Goal: Task Accomplishment & Management: Complete application form

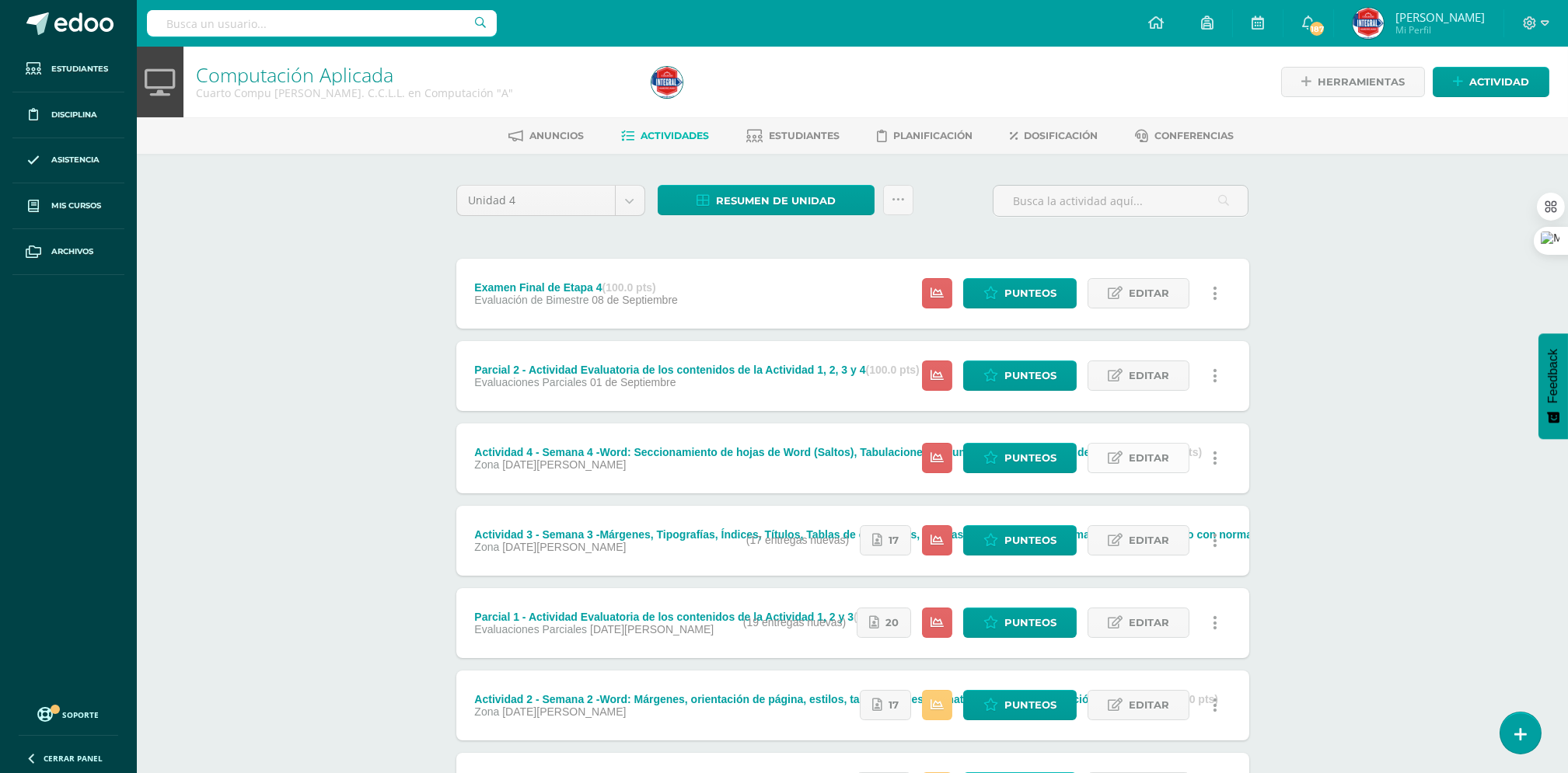
click at [1137, 464] on span "Editar" at bounding box center [1149, 458] width 41 height 29
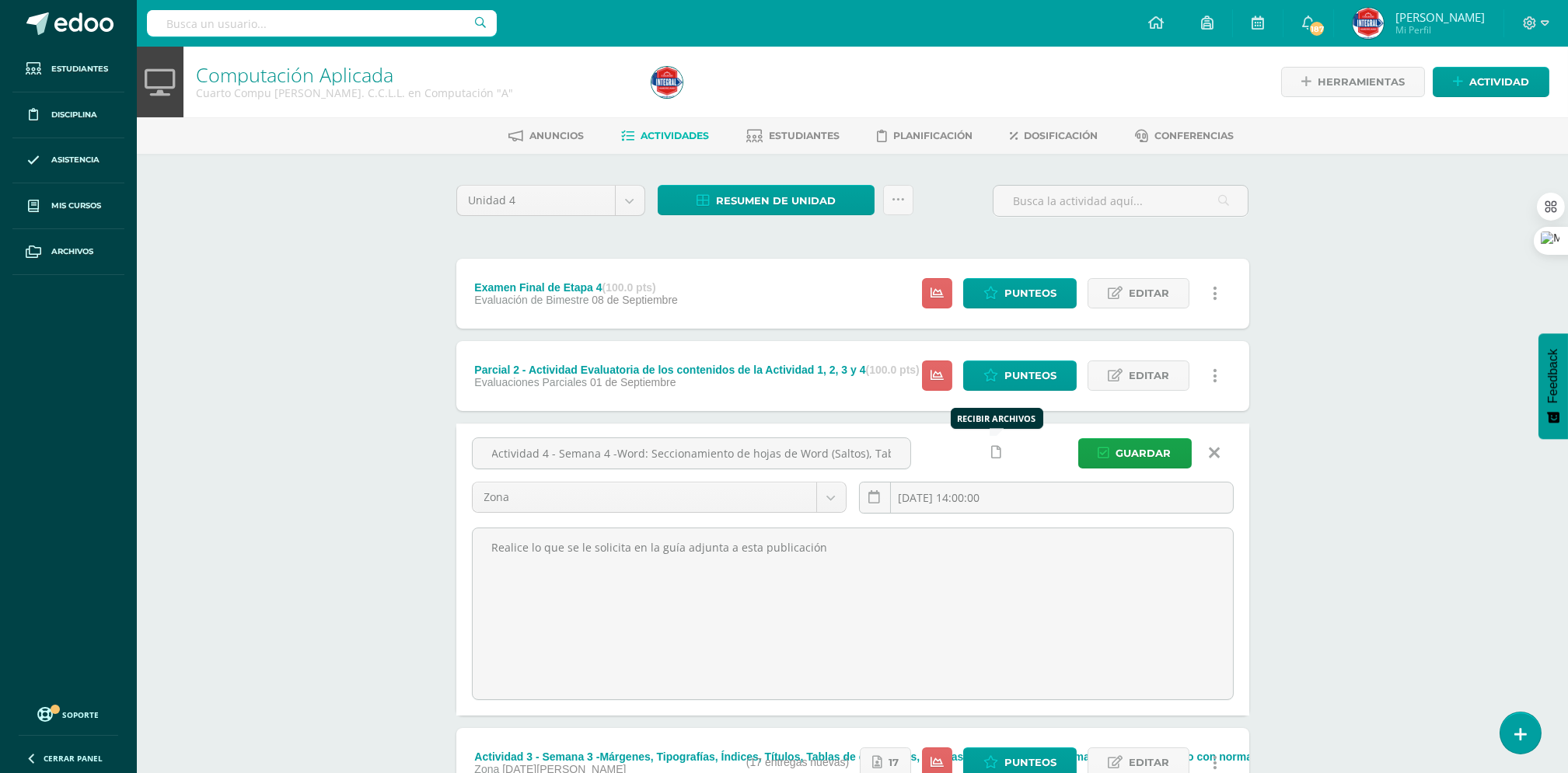
click at [1004, 457] on link at bounding box center [997, 452] width 31 height 31
click at [1145, 452] on span "Guardar" at bounding box center [1144, 453] width 56 height 29
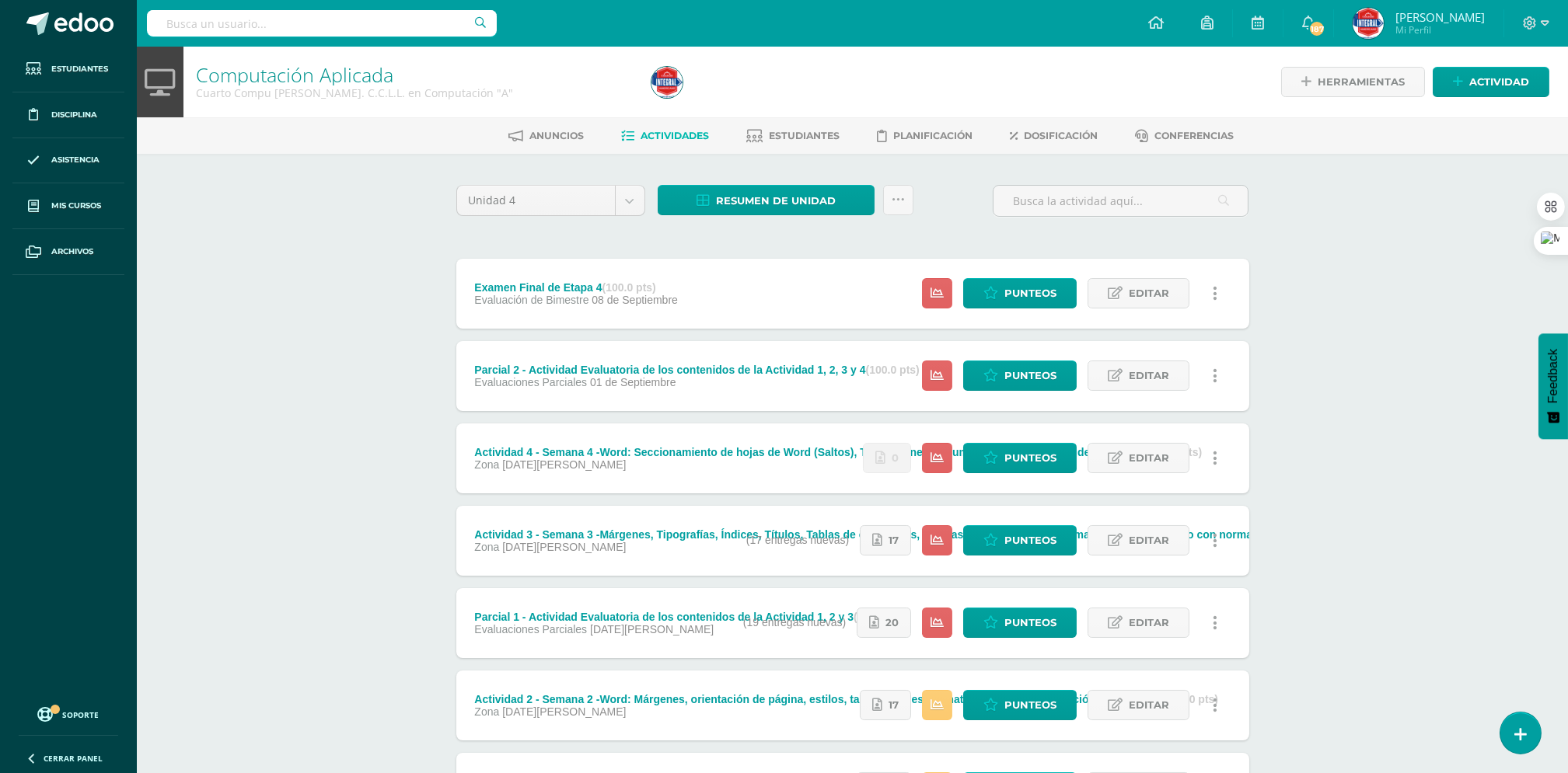
click at [1212, 461] on link at bounding box center [1215, 458] width 31 height 31
click at [1170, 499] on link "Mostrar" at bounding box center [1186, 508] width 159 height 24
click at [1159, 537] on span "Editar" at bounding box center [1149, 540] width 41 height 29
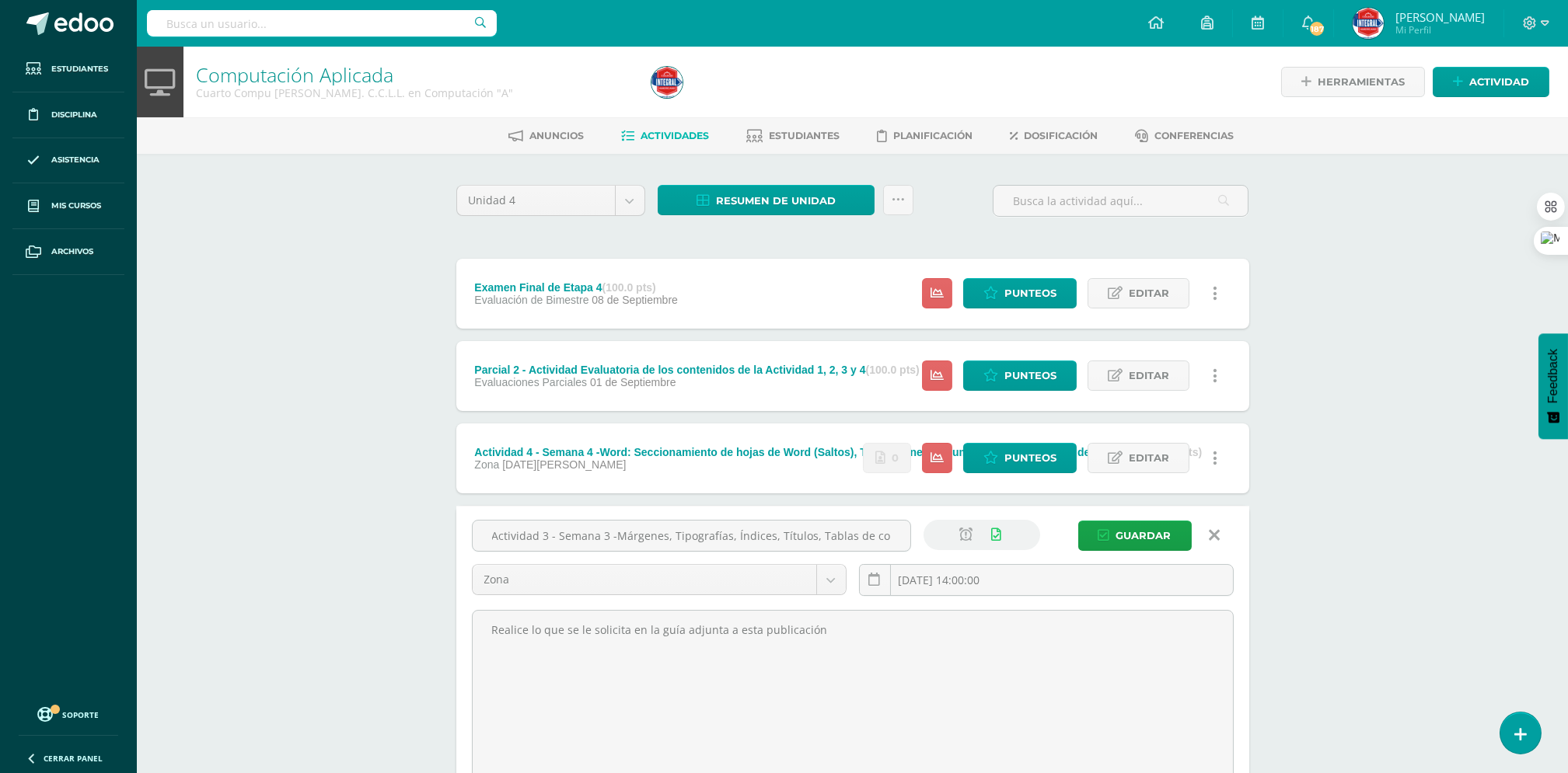
click at [1212, 538] on icon at bounding box center [1213, 535] width 11 height 17
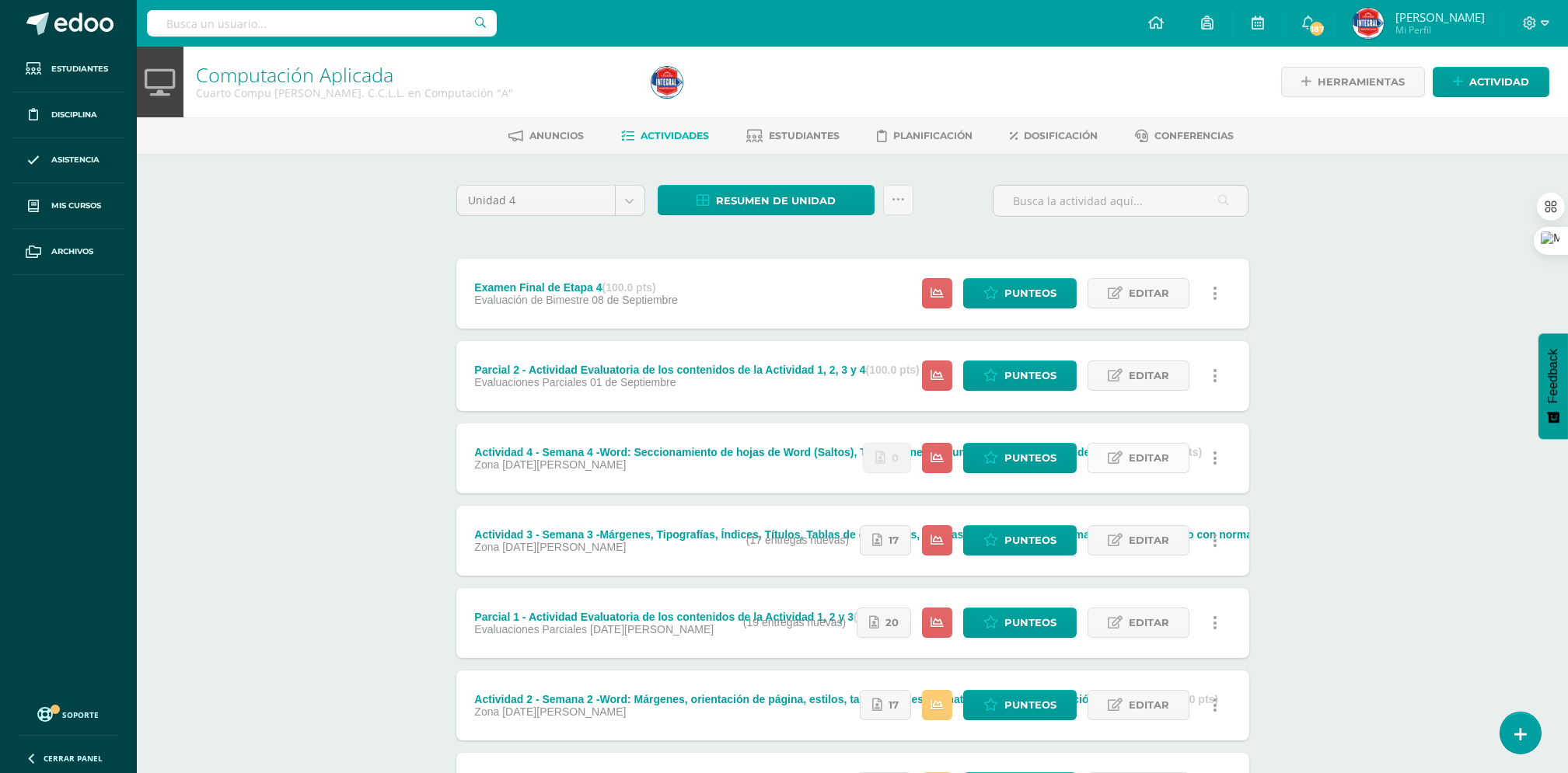
click at [1160, 463] on span "Editar" at bounding box center [1149, 458] width 41 height 29
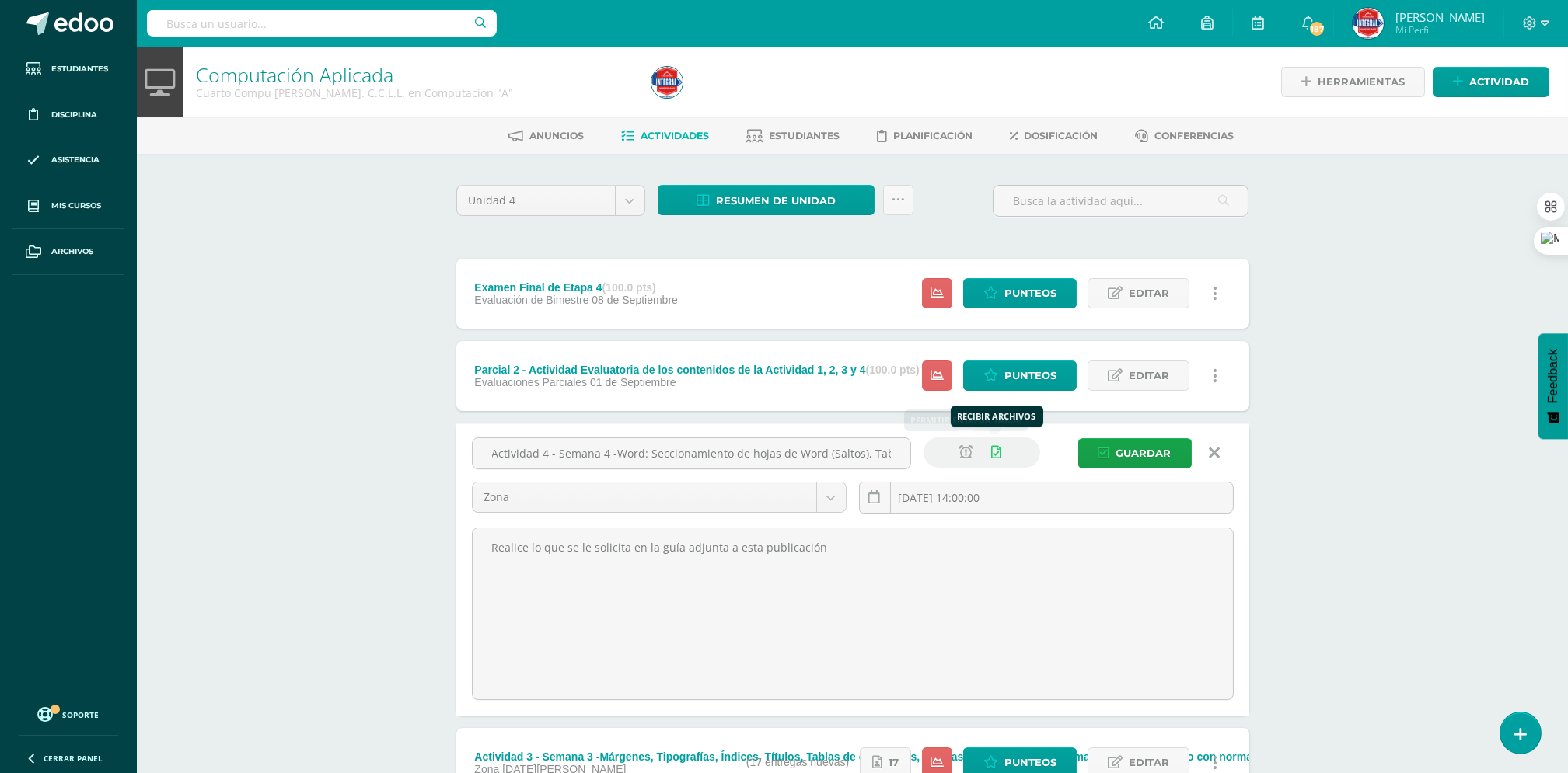
click at [960, 455] on icon at bounding box center [966, 452] width 13 height 13
click at [1136, 457] on span "Guardar" at bounding box center [1144, 453] width 56 height 29
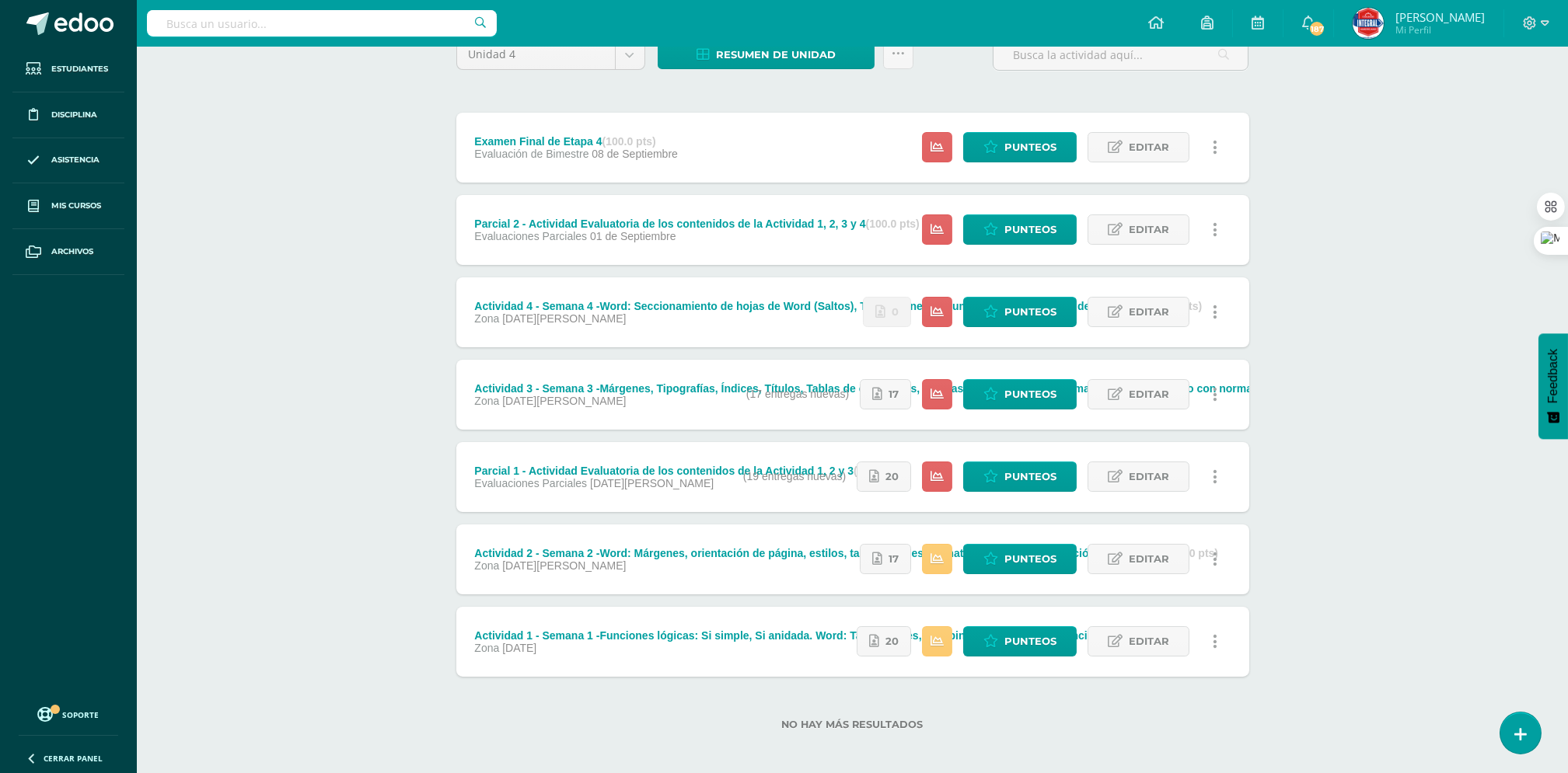
scroll to position [153, 0]
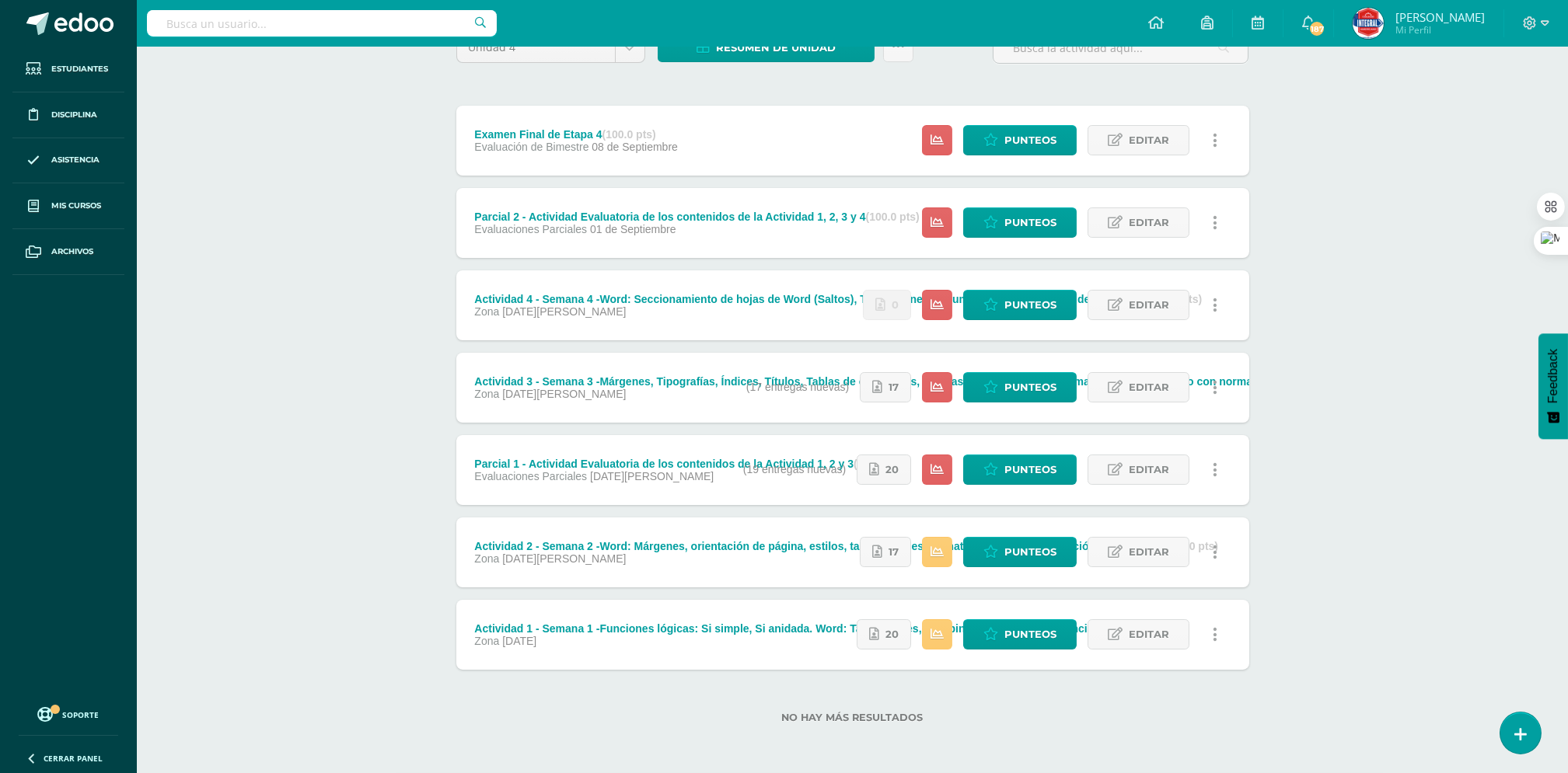
click at [1212, 310] on icon at bounding box center [1215, 305] width 5 height 17
click at [1289, 300] on div "Computación Aplicada Cuarto Compu Bach. C.C.L.L. en Computación "A" Herramienta…" at bounding box center [852, 334] width 1431 height 880
click at [1163, 307] on span "Editar" at bounding box center [1149, 305] width 41 height 29
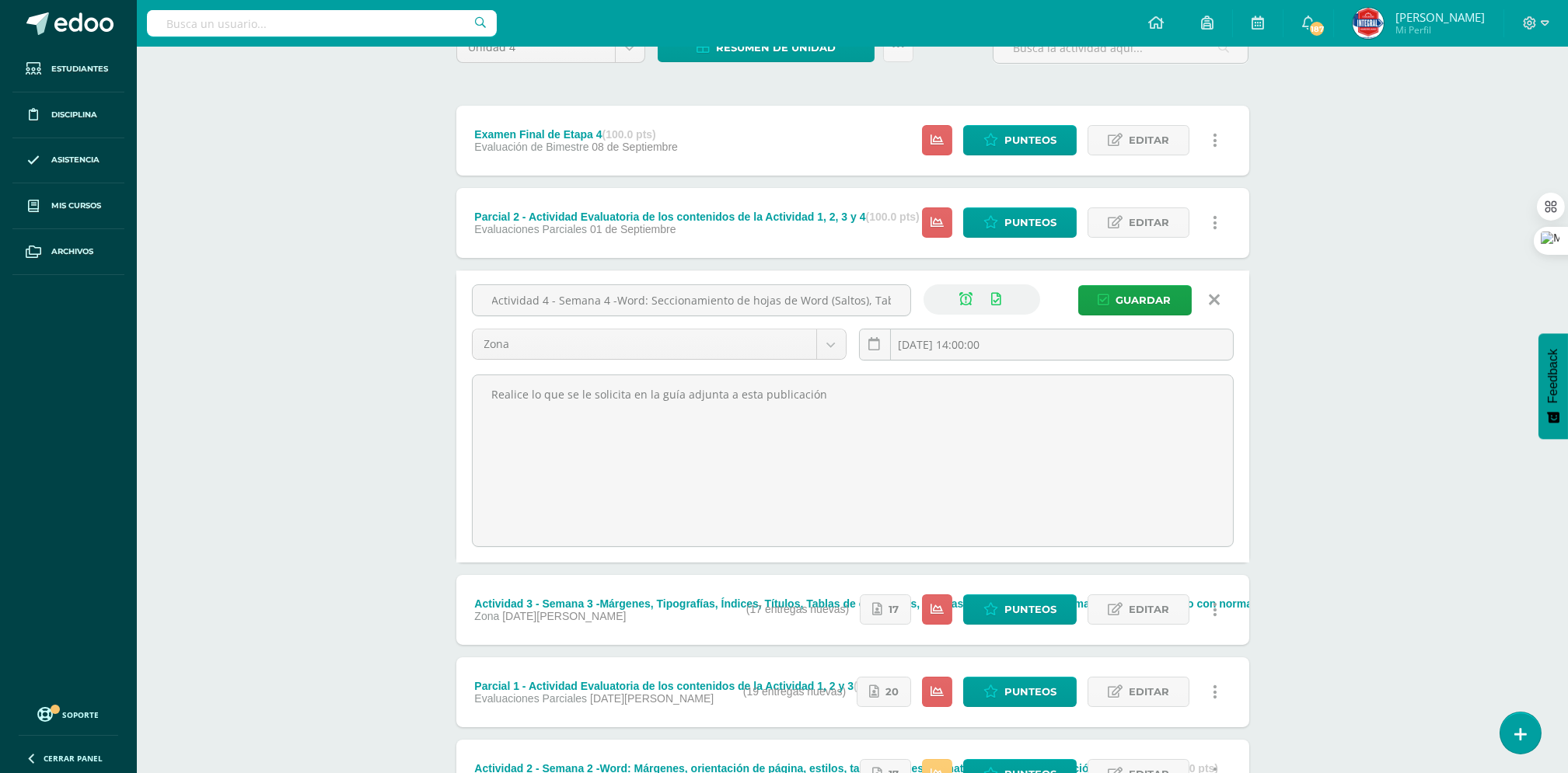
click at [1213, 308] on link at bounding box center [1215, 300] width 40 height 30
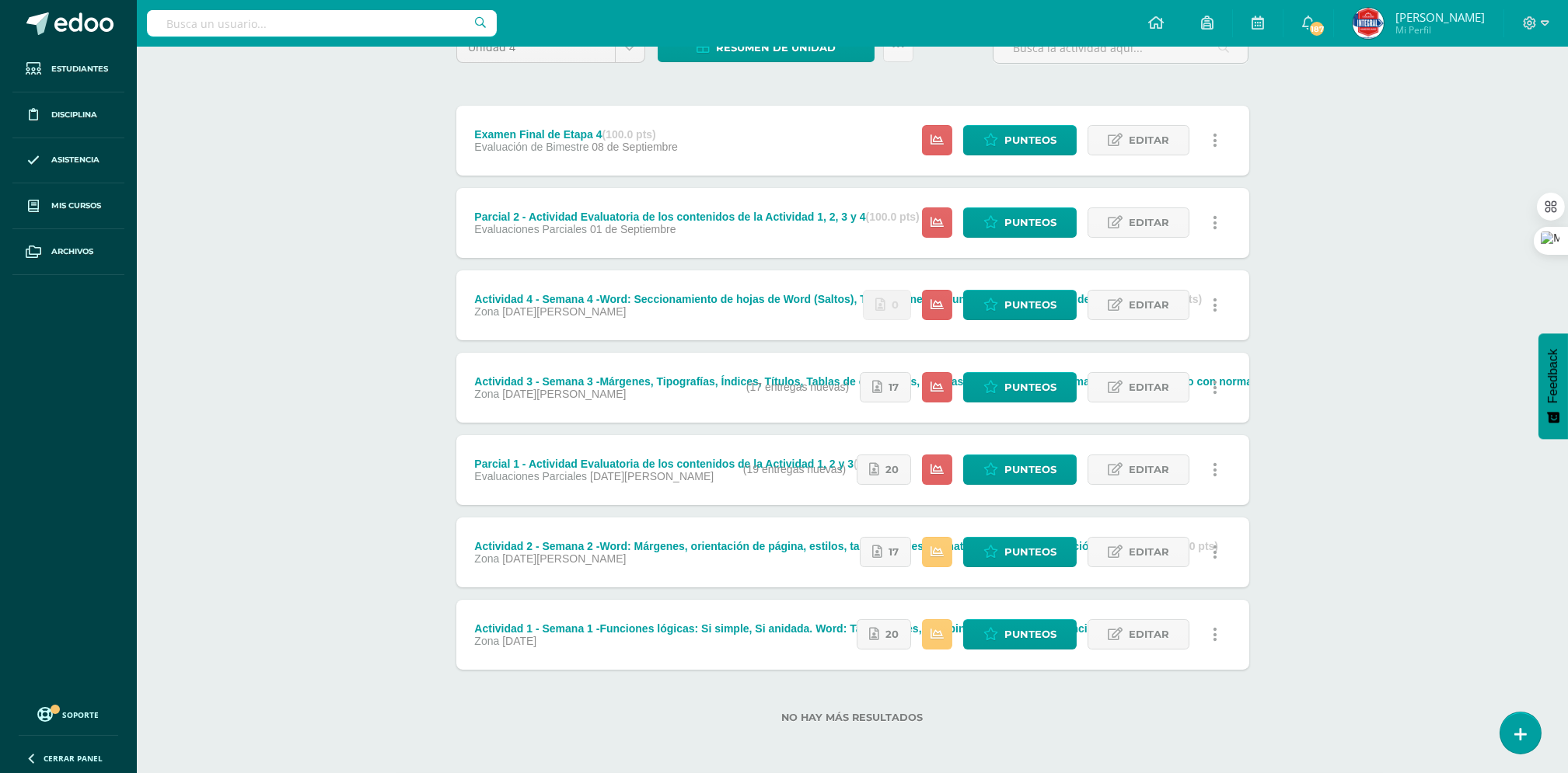
click at [1217, 307] on link at bounding box center [1215, 305] width 31 height 31
click at [1122, 305] on icon at bounding box center [1115, 305] width 15 height 13
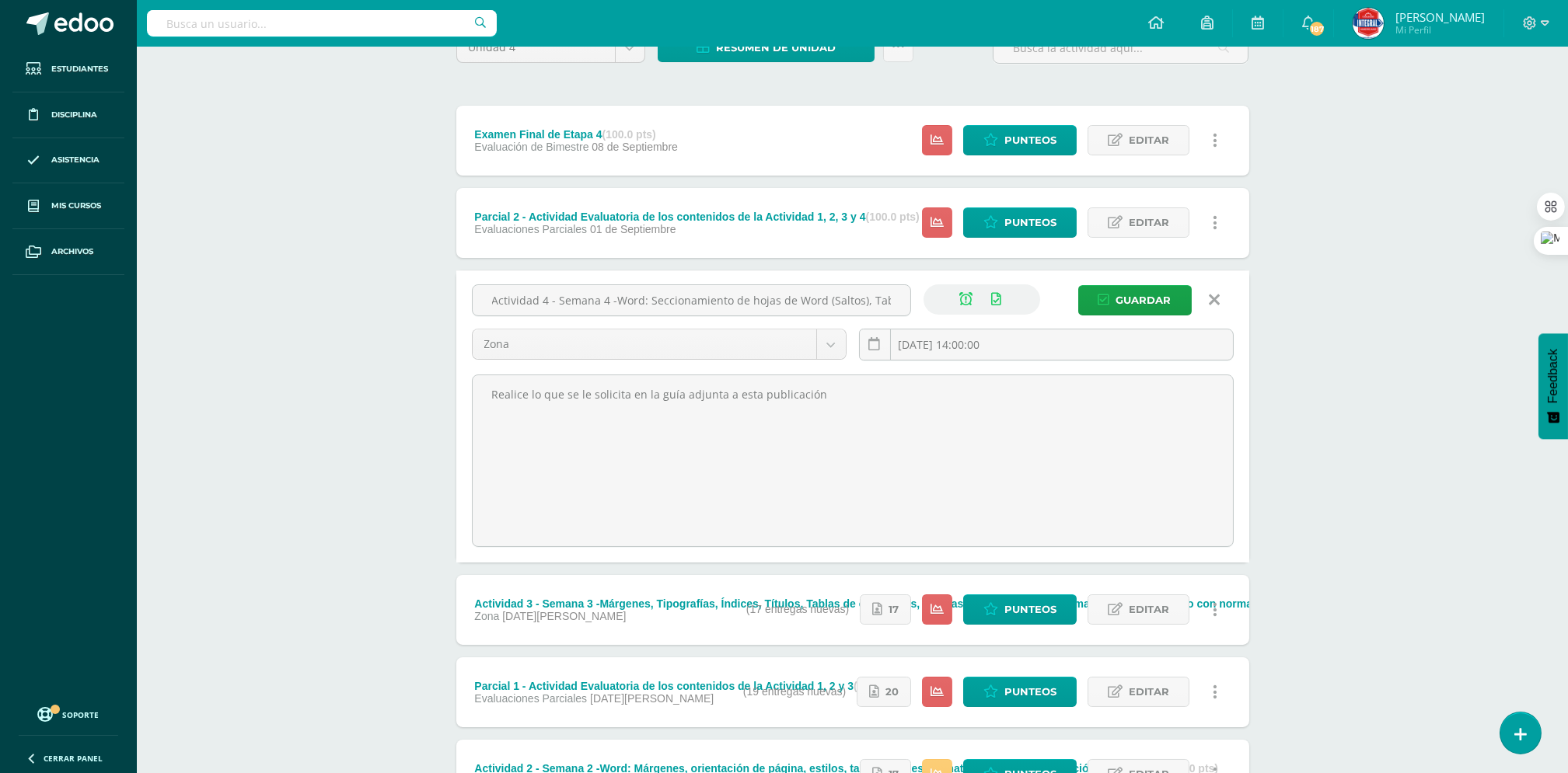
click at [1227, 302] on link at bounding box center [1215, 300] width 40 height 30
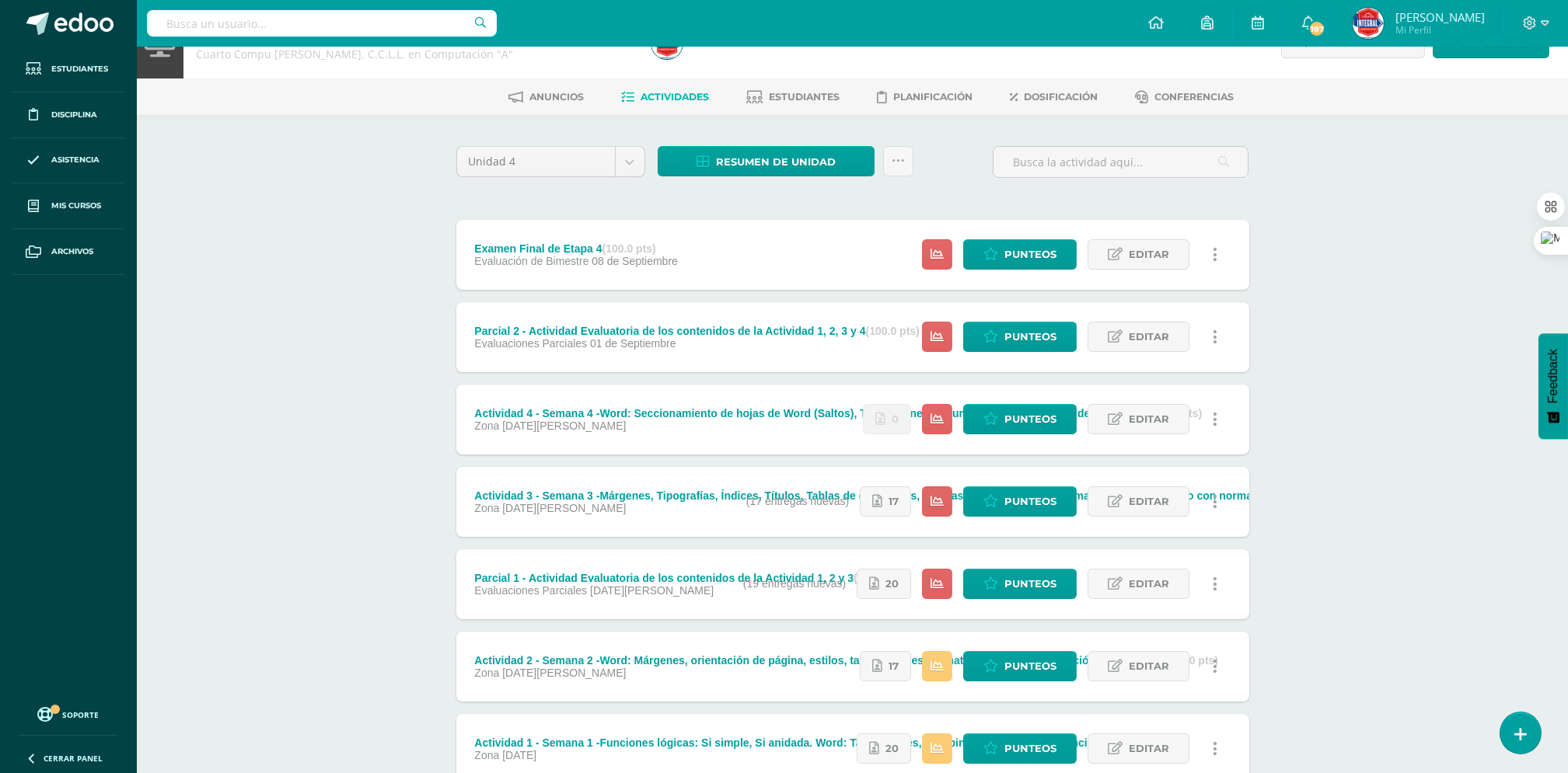
scroll to position [0, 0]
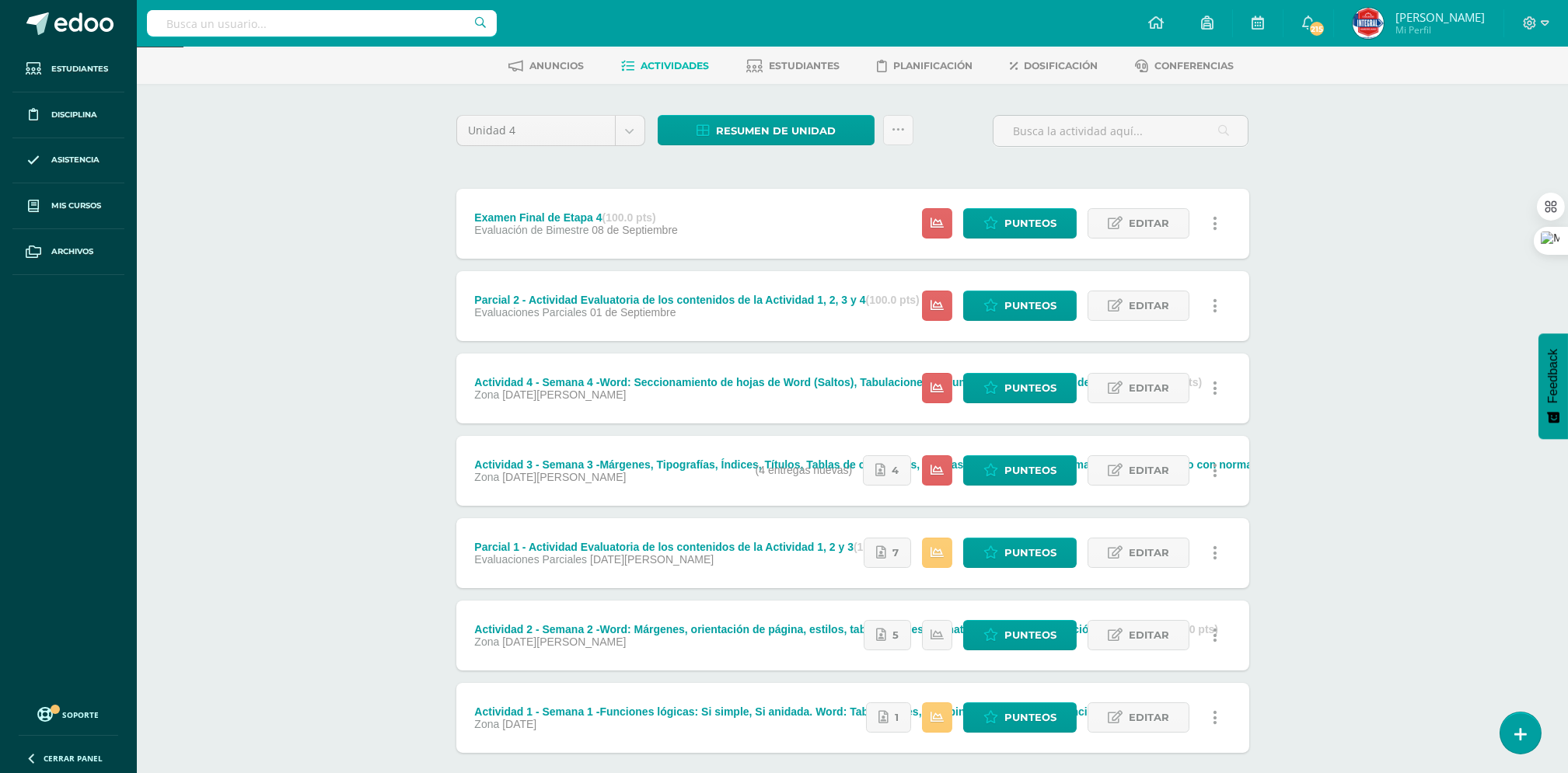
scroll to position [104, 0]
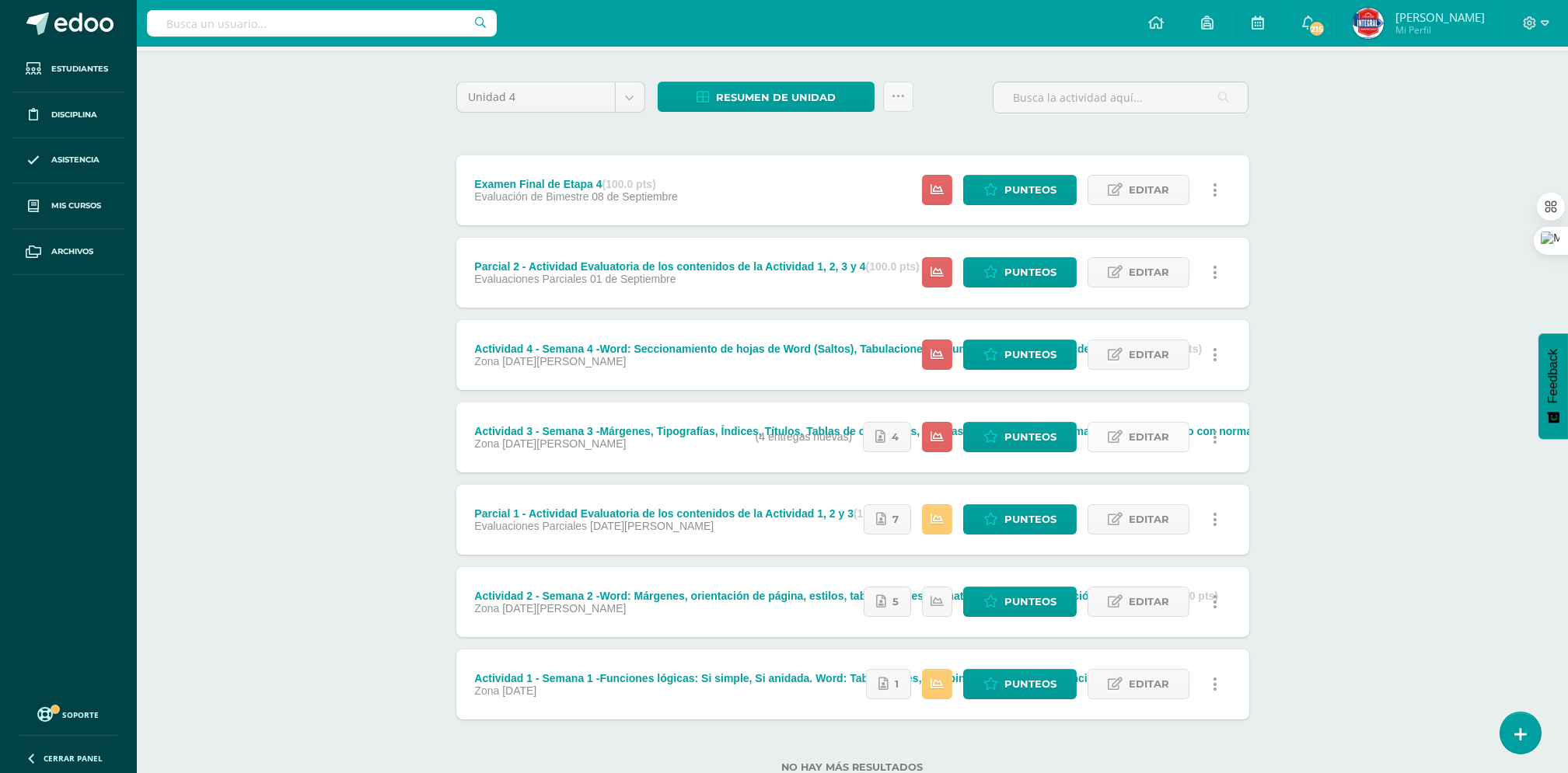
click at [1135, 442] on span "Editar" at bounding box center [1149, 437] width 41 height 29
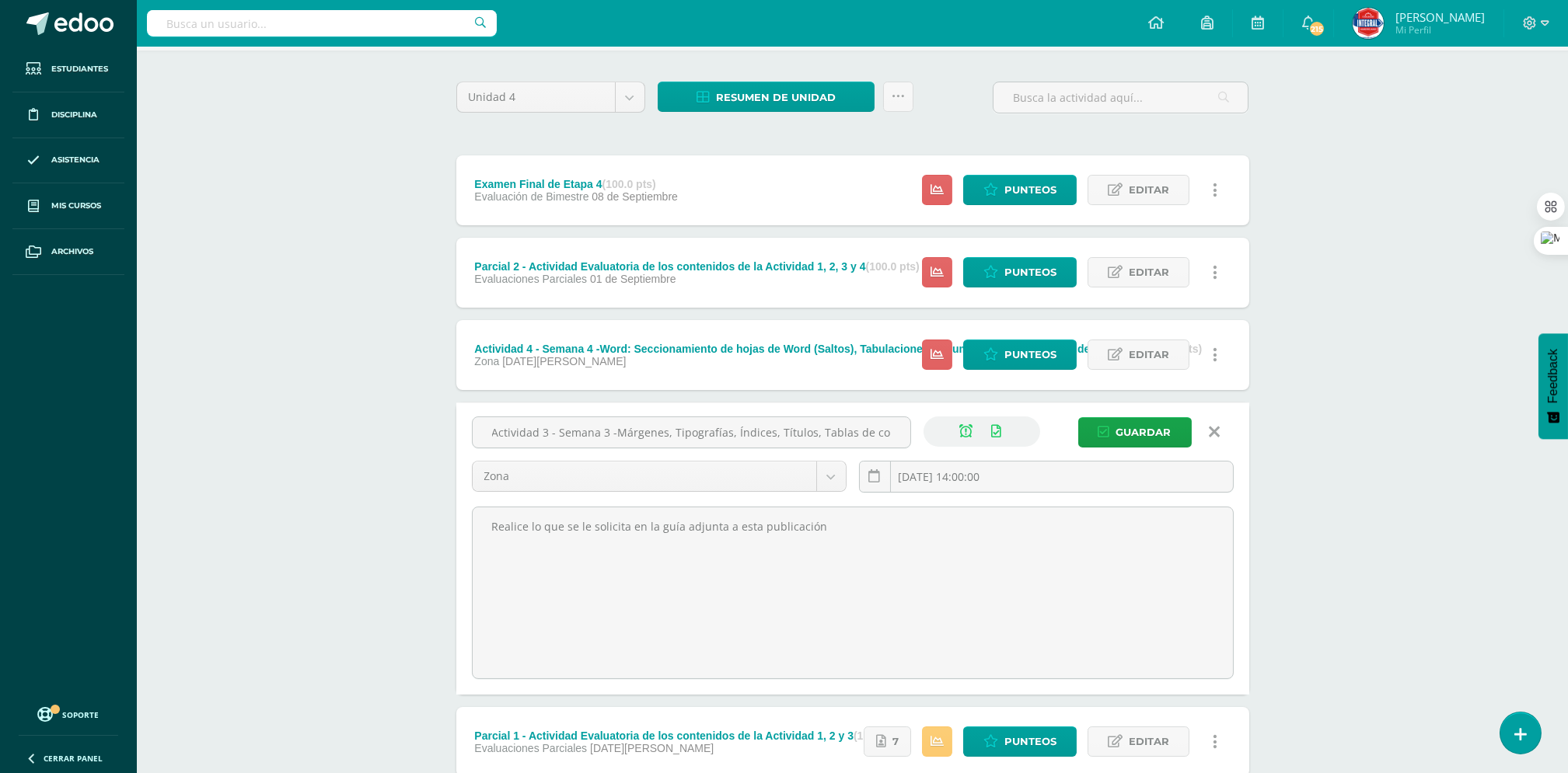
click at [1219, 435] on icon at bounding box center [1213, 432] width 11 height 17
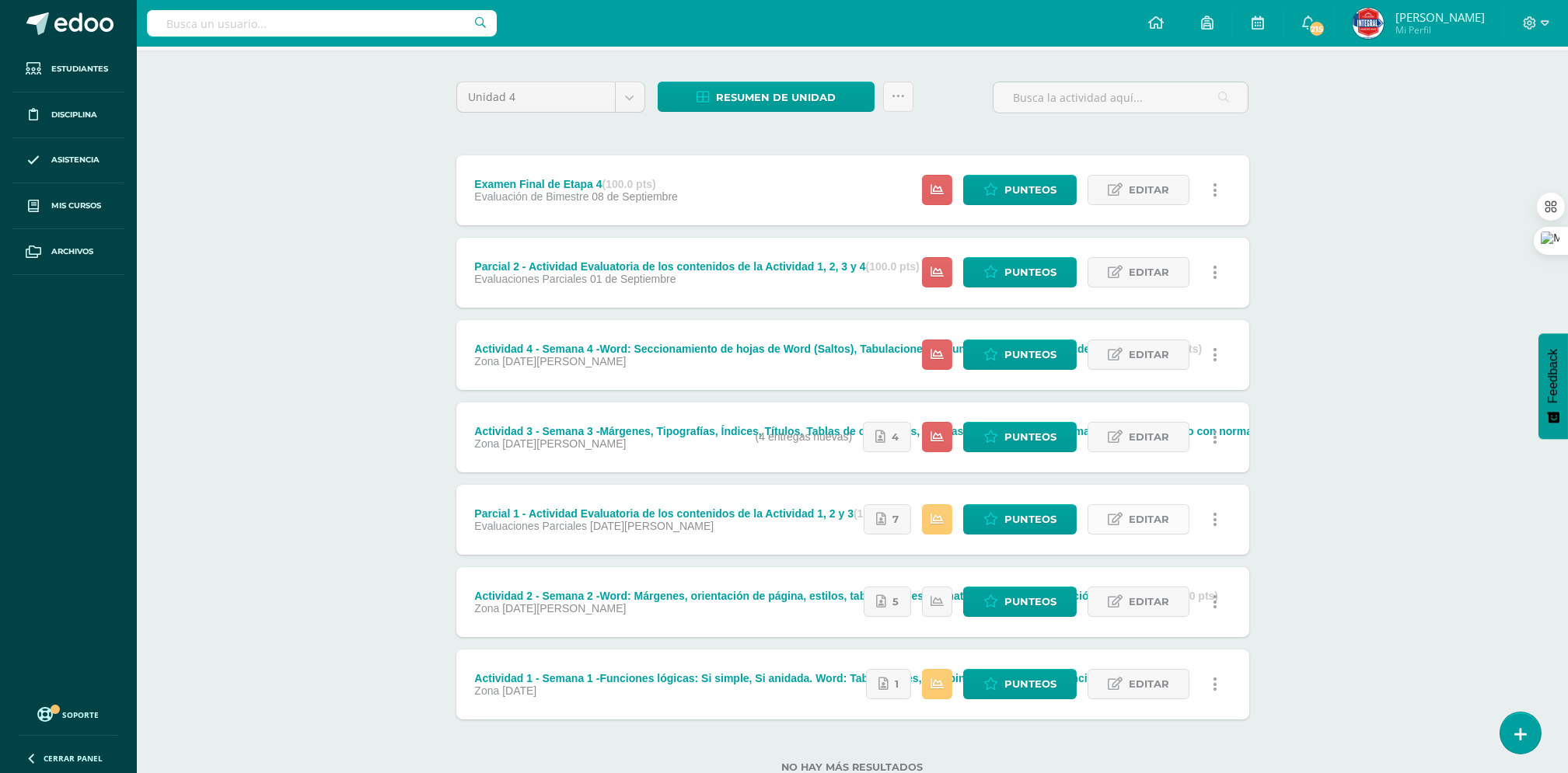
click at [1136, 524] on span "Editar" at bounding box center [1149, 519] width 41 height 29
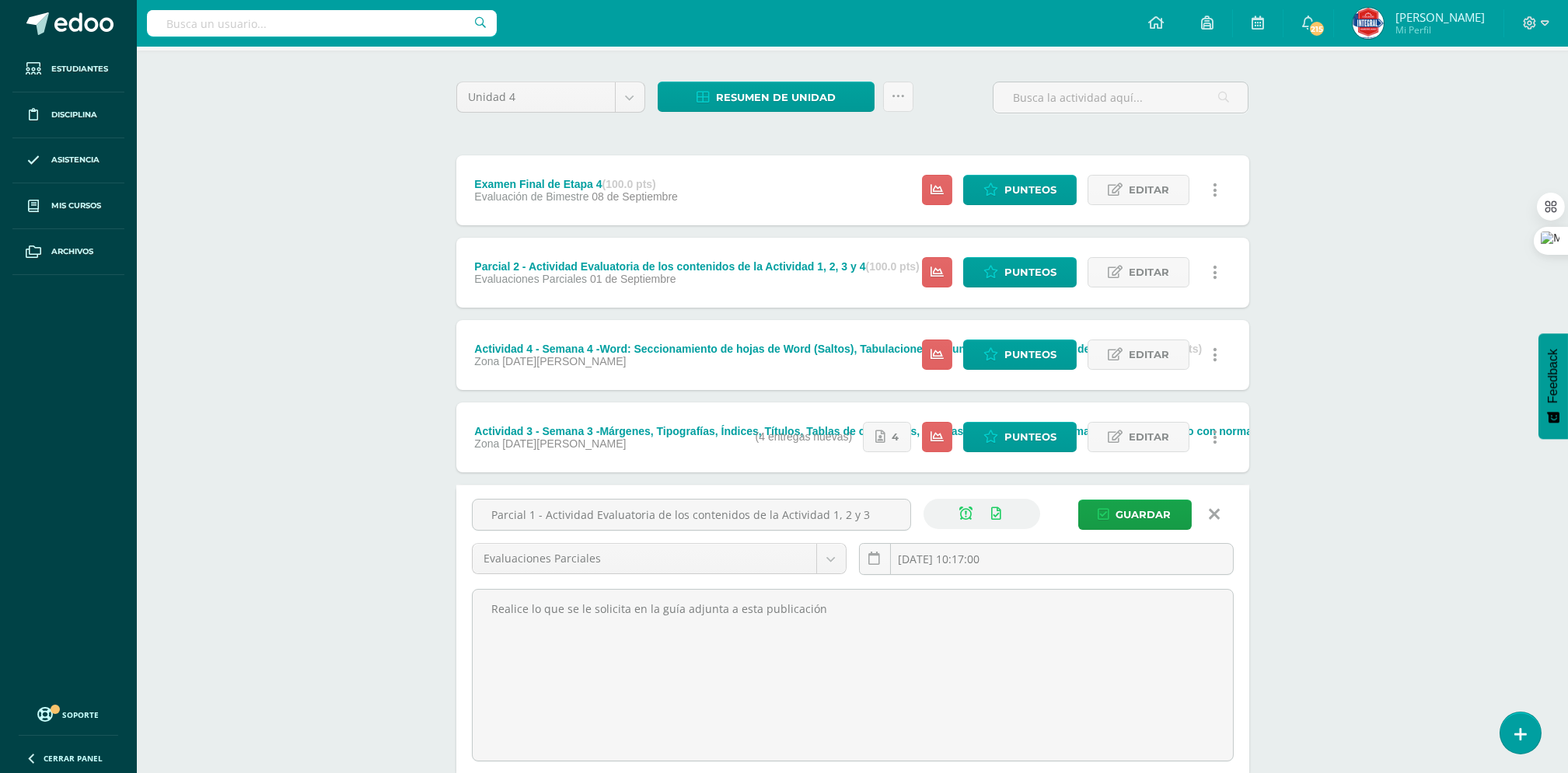
click at [1207, 512] on link at bounding box center [1215, 515] width 40 height 30
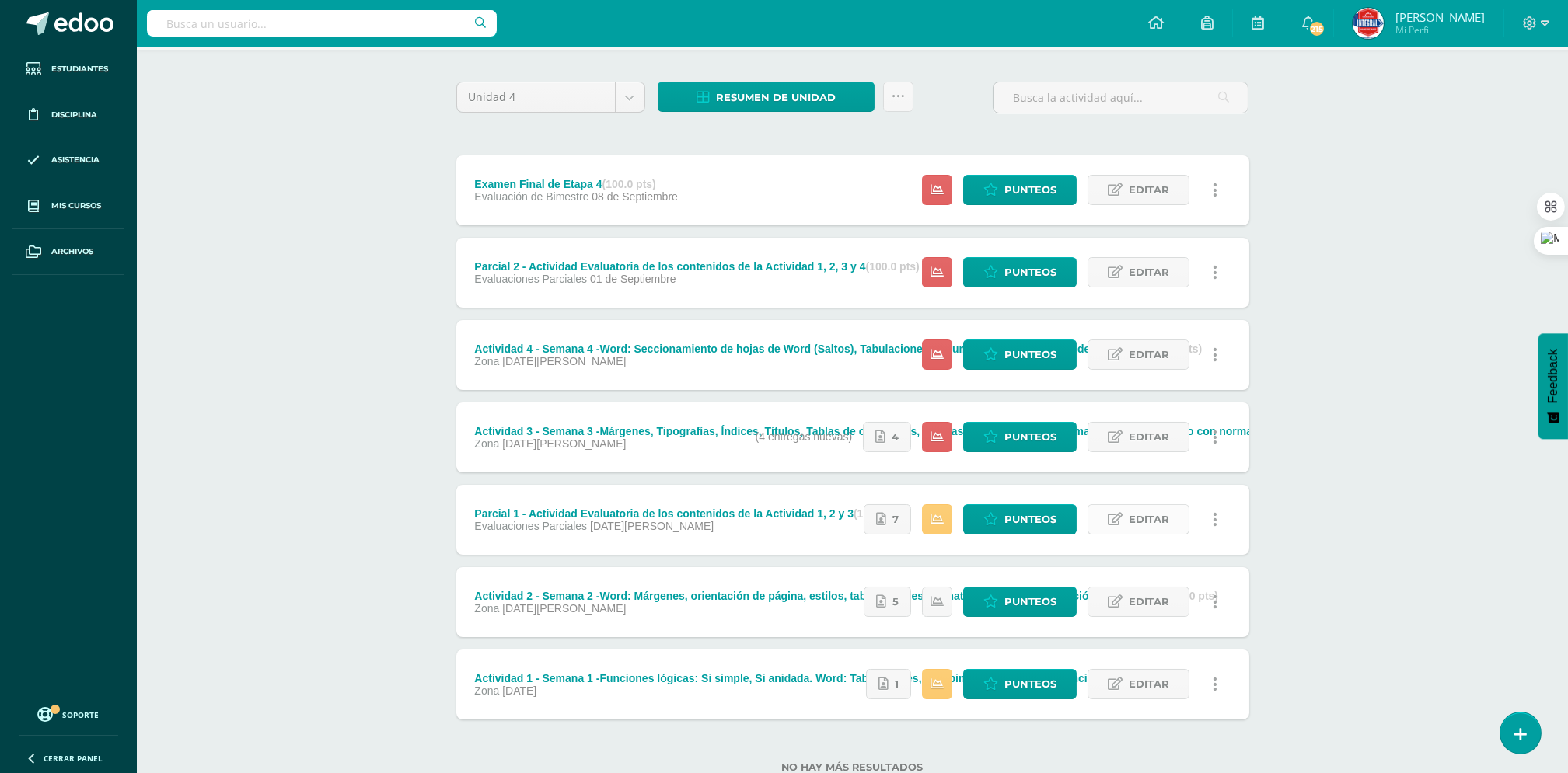
click at [1158, 519] on span "Editar" at bounding box center [1149, 519] width 41 height 29
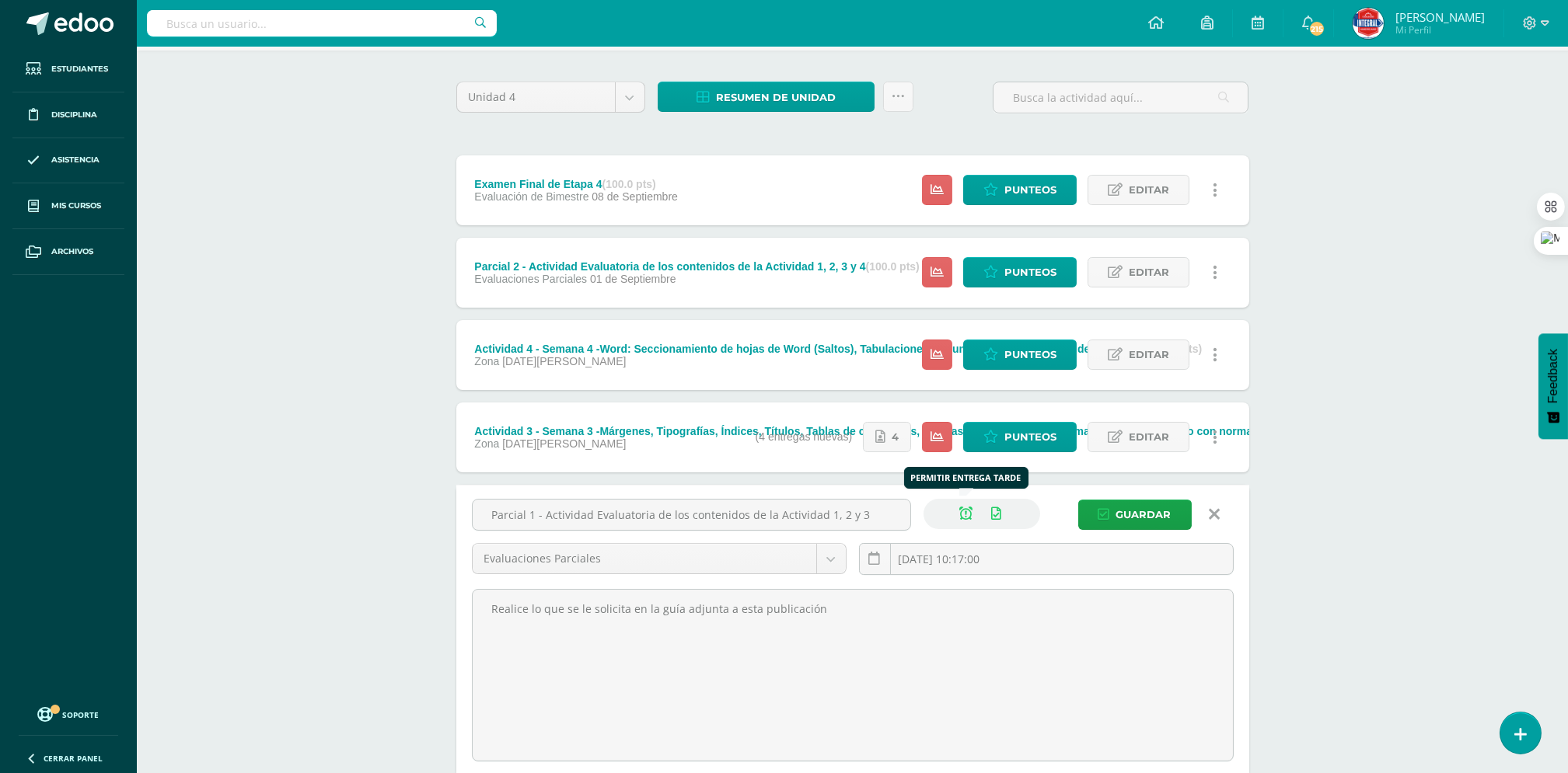
click at [969, 517] on icon at bounding box center [966, 514] width 13 height 13
click at [1143, 515] on span "Guardar" at bounding box center [1144, 515] width 56 height 29
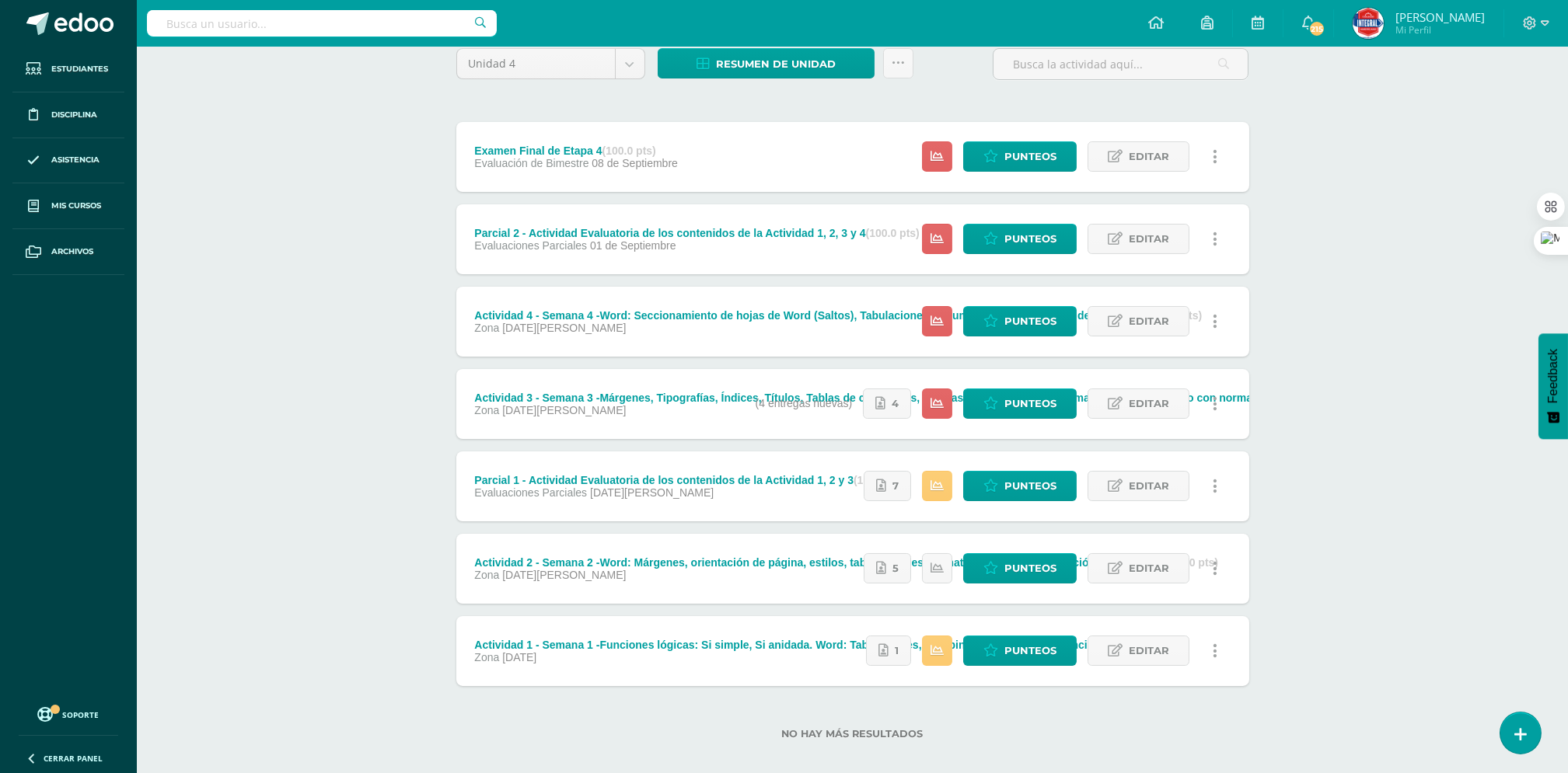
scroll to position [153, 0]
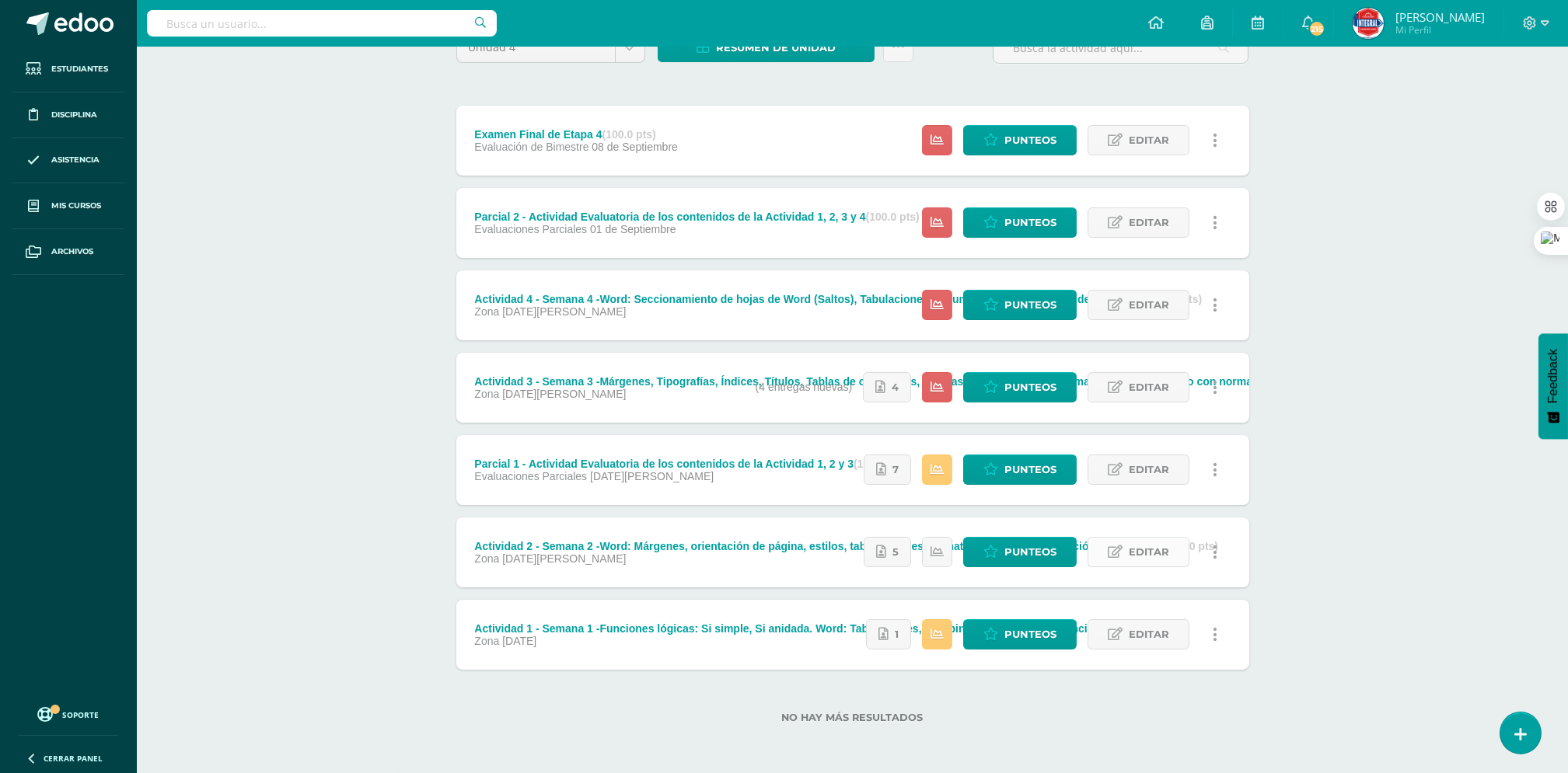
click at [1121, 545] on icon at bounding box center [1115, 552] width 15 height 13
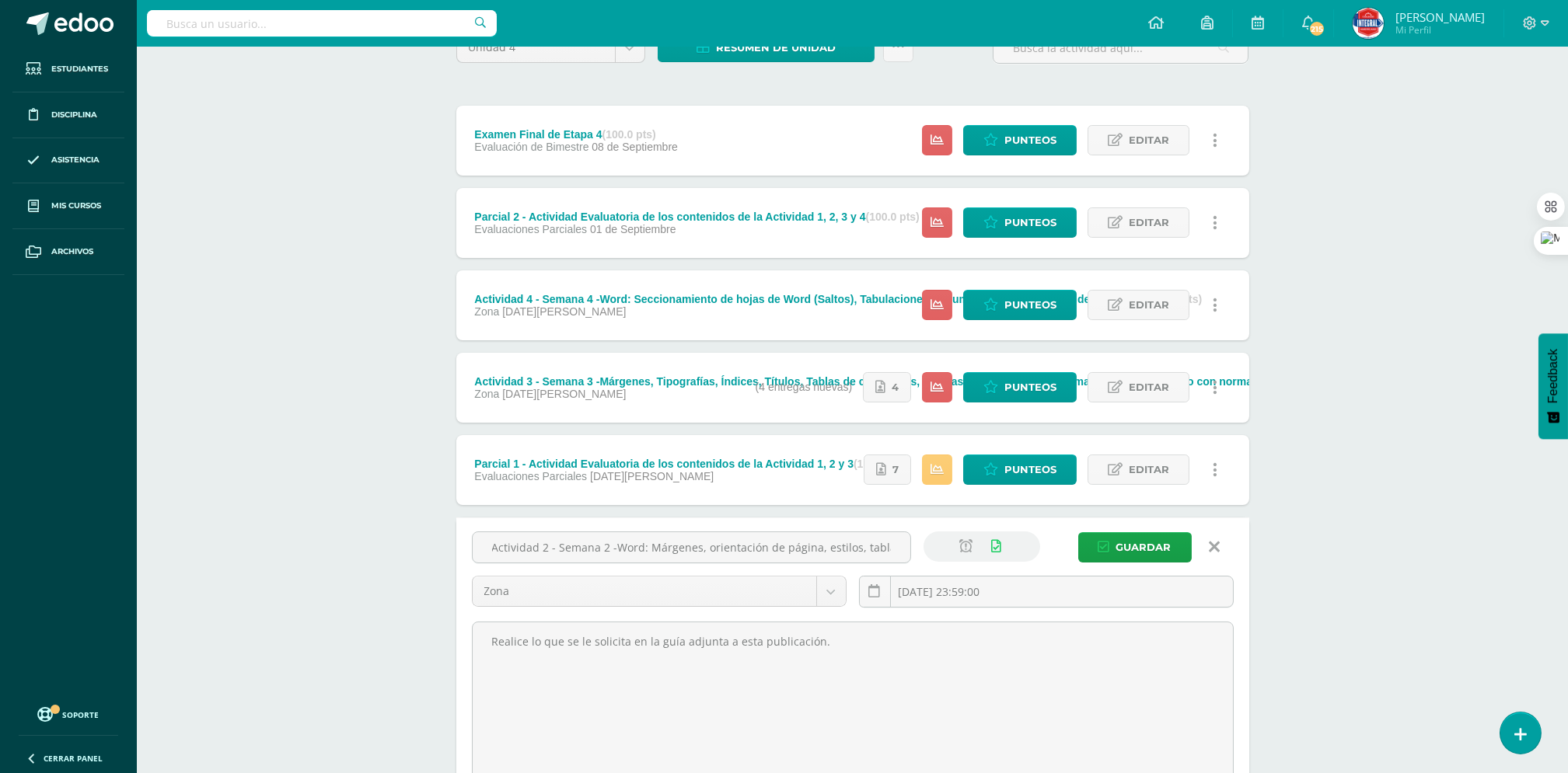
click at [1215, 546] on icon at bounding box center [1213, 547] width 11 height 17
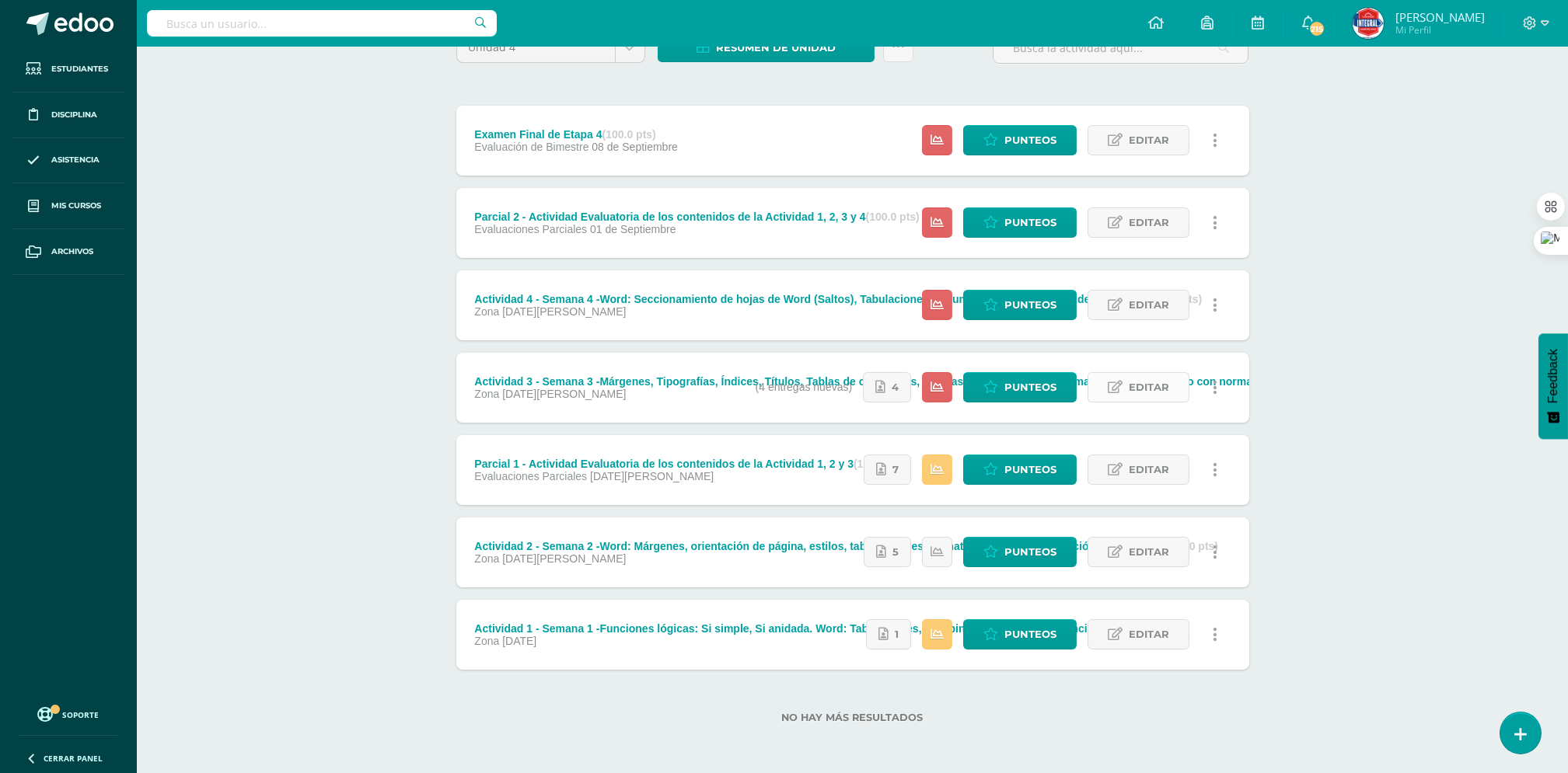
click at [1135, 385] on span "Editar" at bounding box center [1149, 387] width 41 height 29
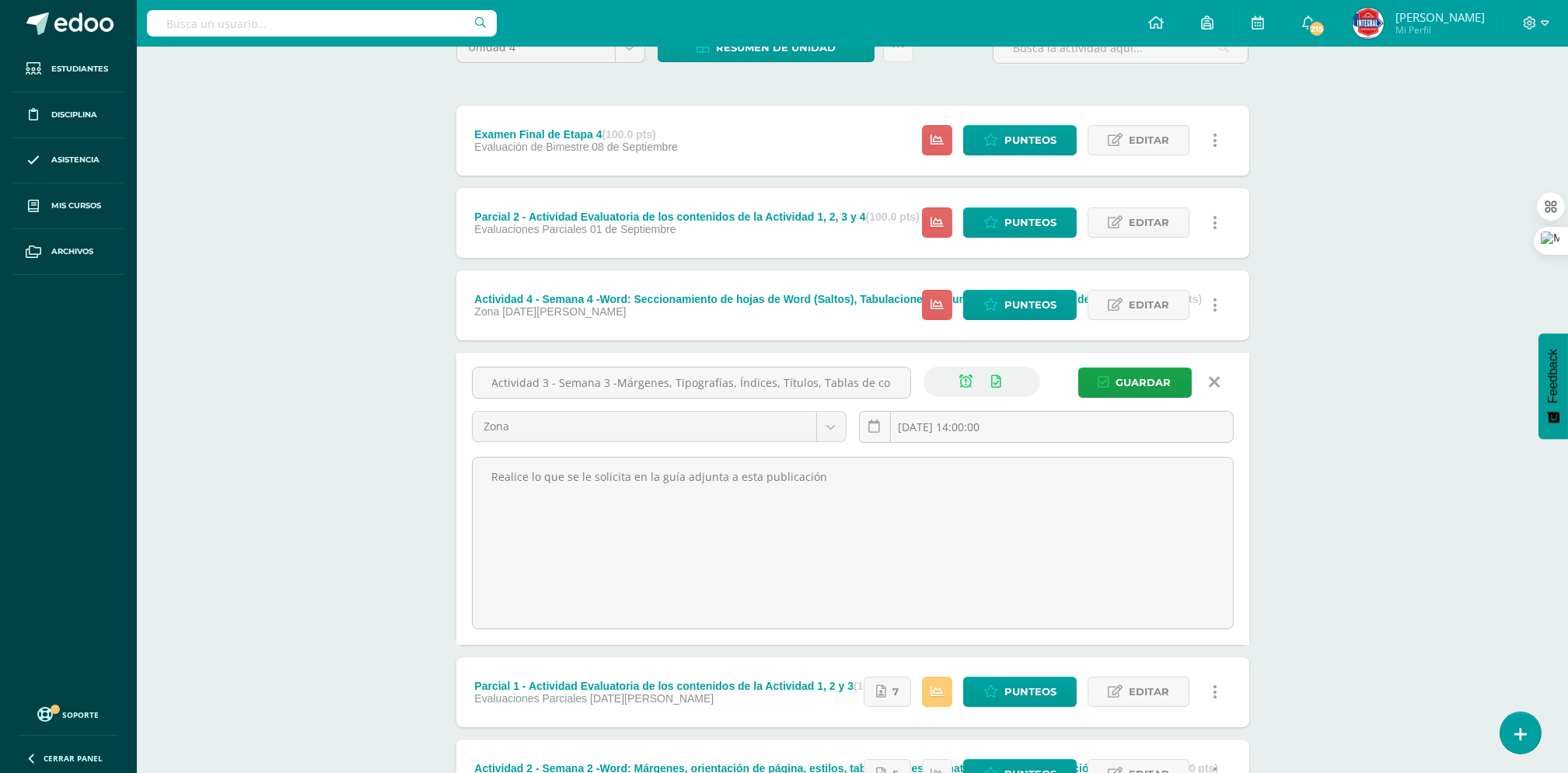
click at [1214, 383] on icon at bounding box center [1213, 382] width 11 height 17
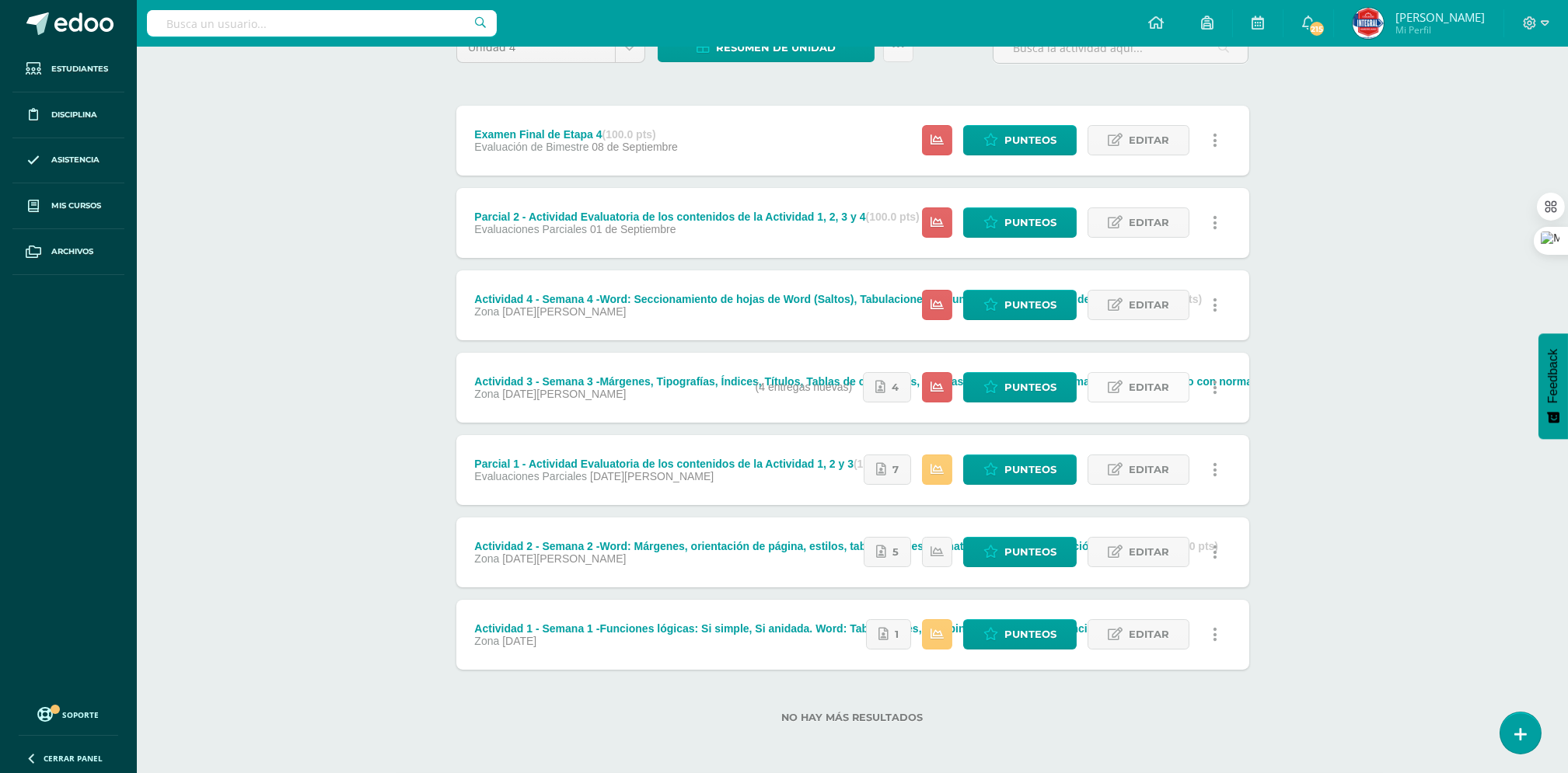
click at [1120, 384] on icon at bounding box center [1115, 388] width 15 height 13
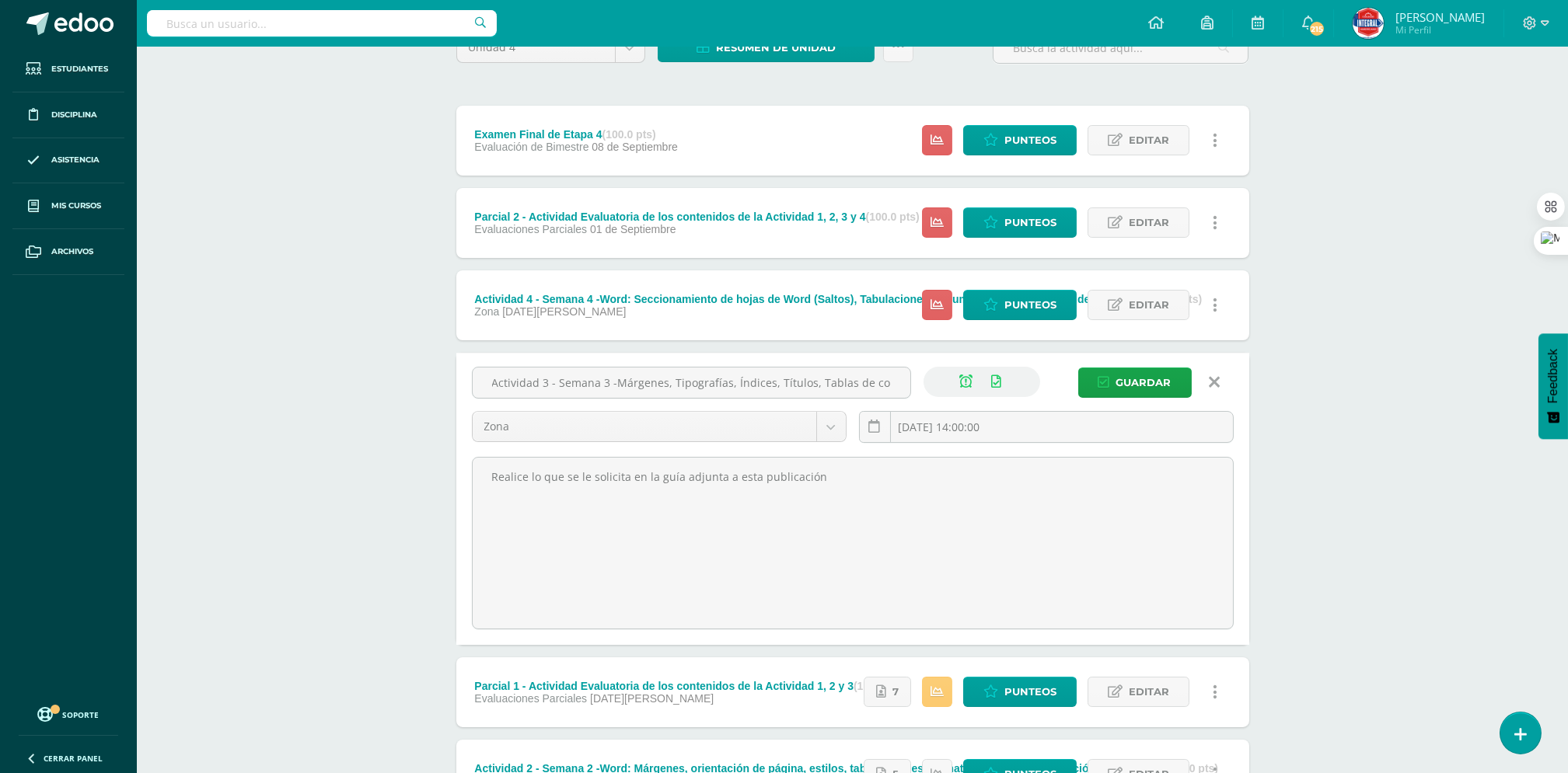
click at [1213, 374] on icon at bounding box center [1213, 382] width 11 height 17
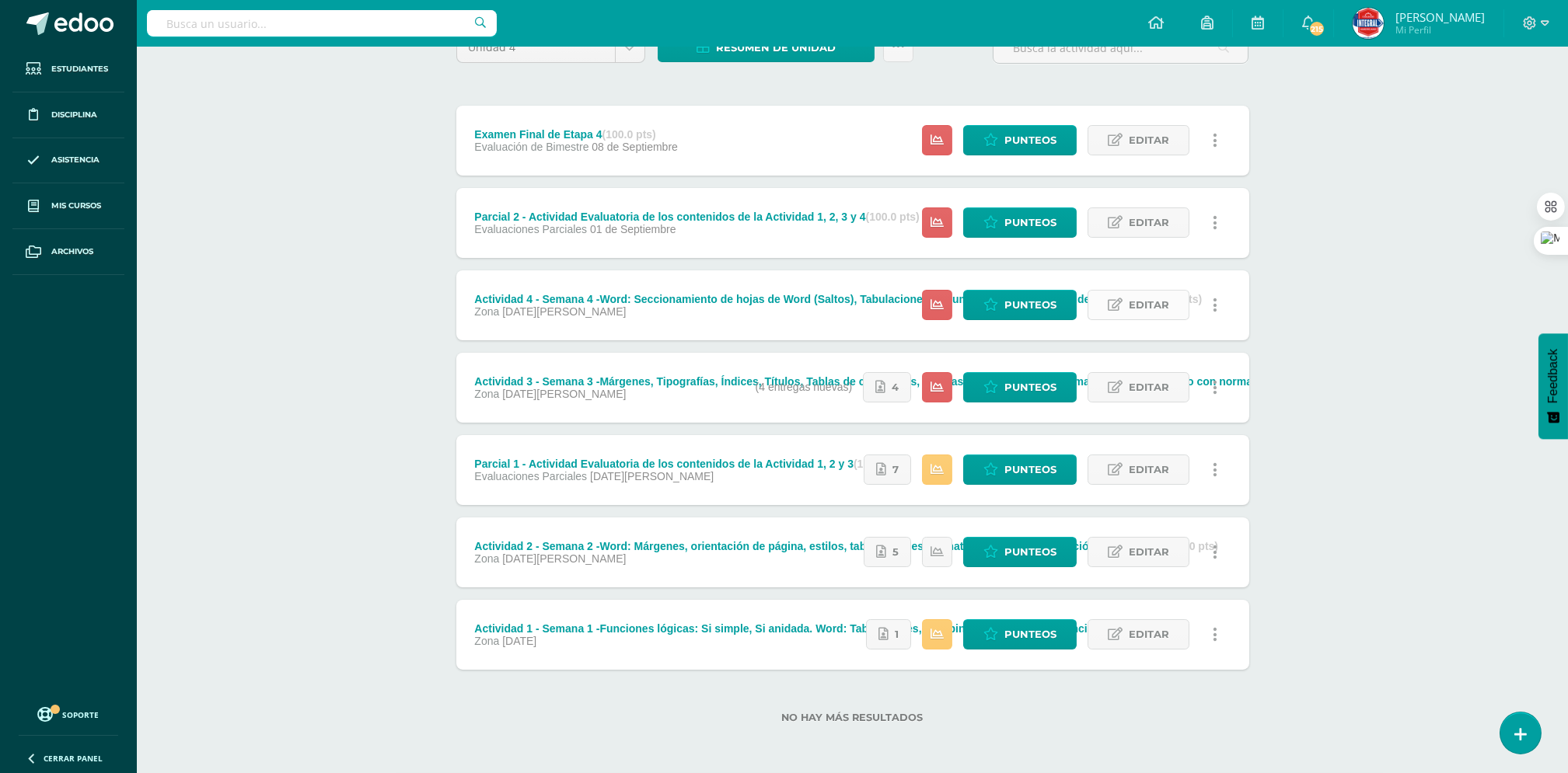
click at [1162, 311] on span "Editar" at bounding box center [1149, 305] width 41 height 29
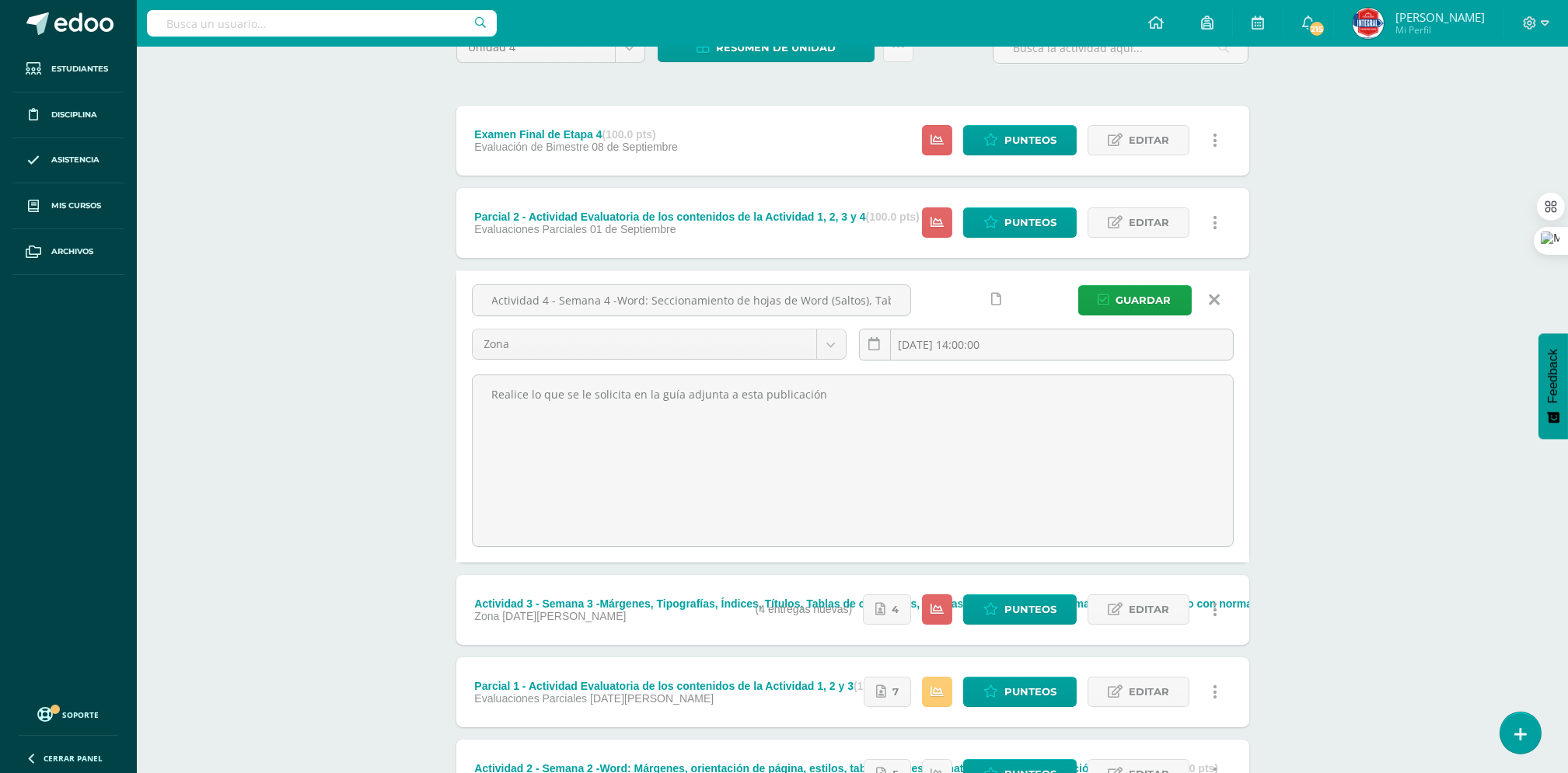
click at [1216, 299] on icon at bounding box center [1213, 300] width 11 height 17
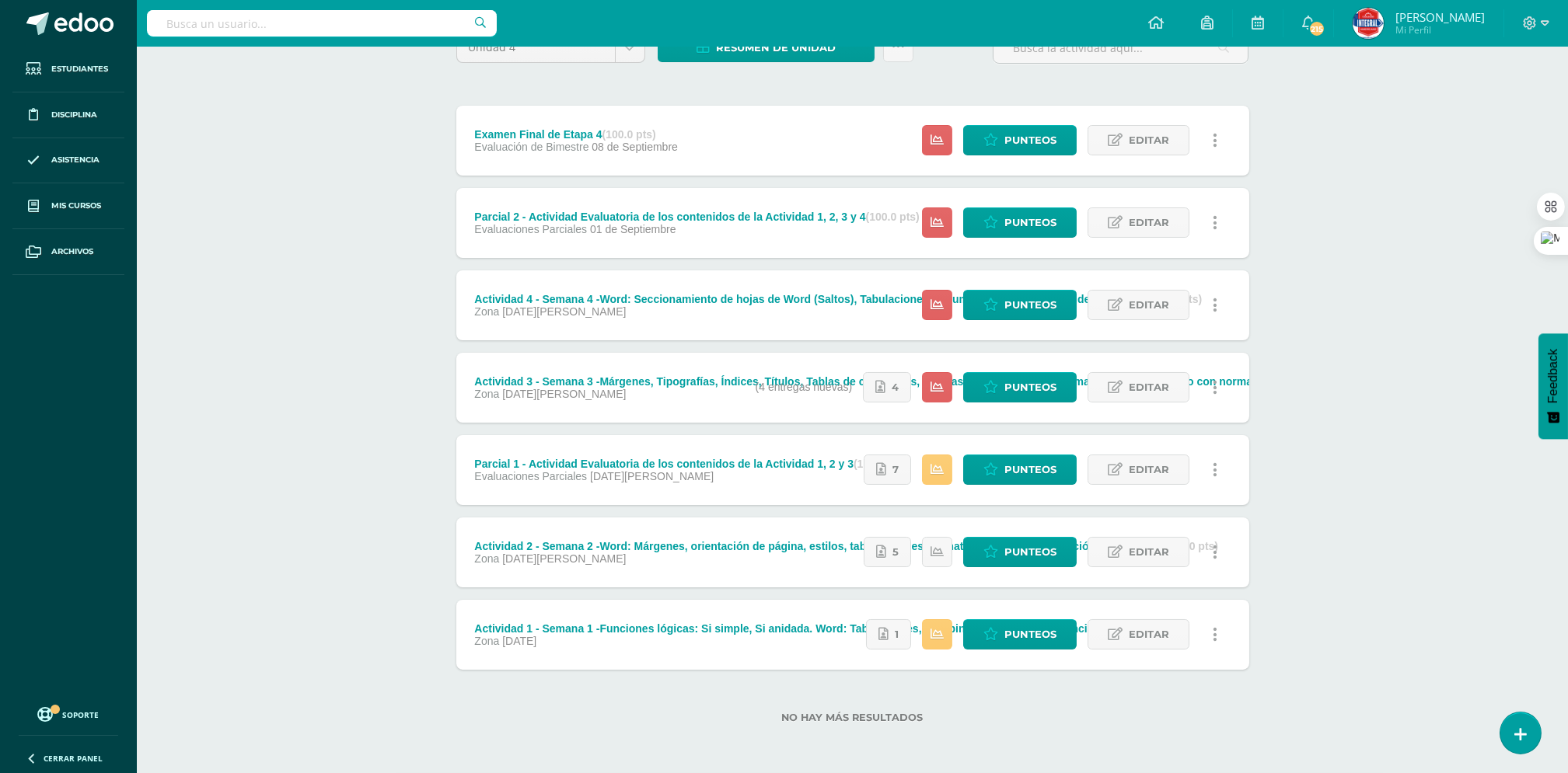
drag, startPoint x: 1334, startPoint y: 410, endPoint x: 1335, endPoint y: 147, distance: 263.0
click at [1336, 147] on div "Computación I Cuarto PC Perito Contador "A" Herramientas Detalle de asistencias…" at bounding box center [852, 334] width 1431 height 880
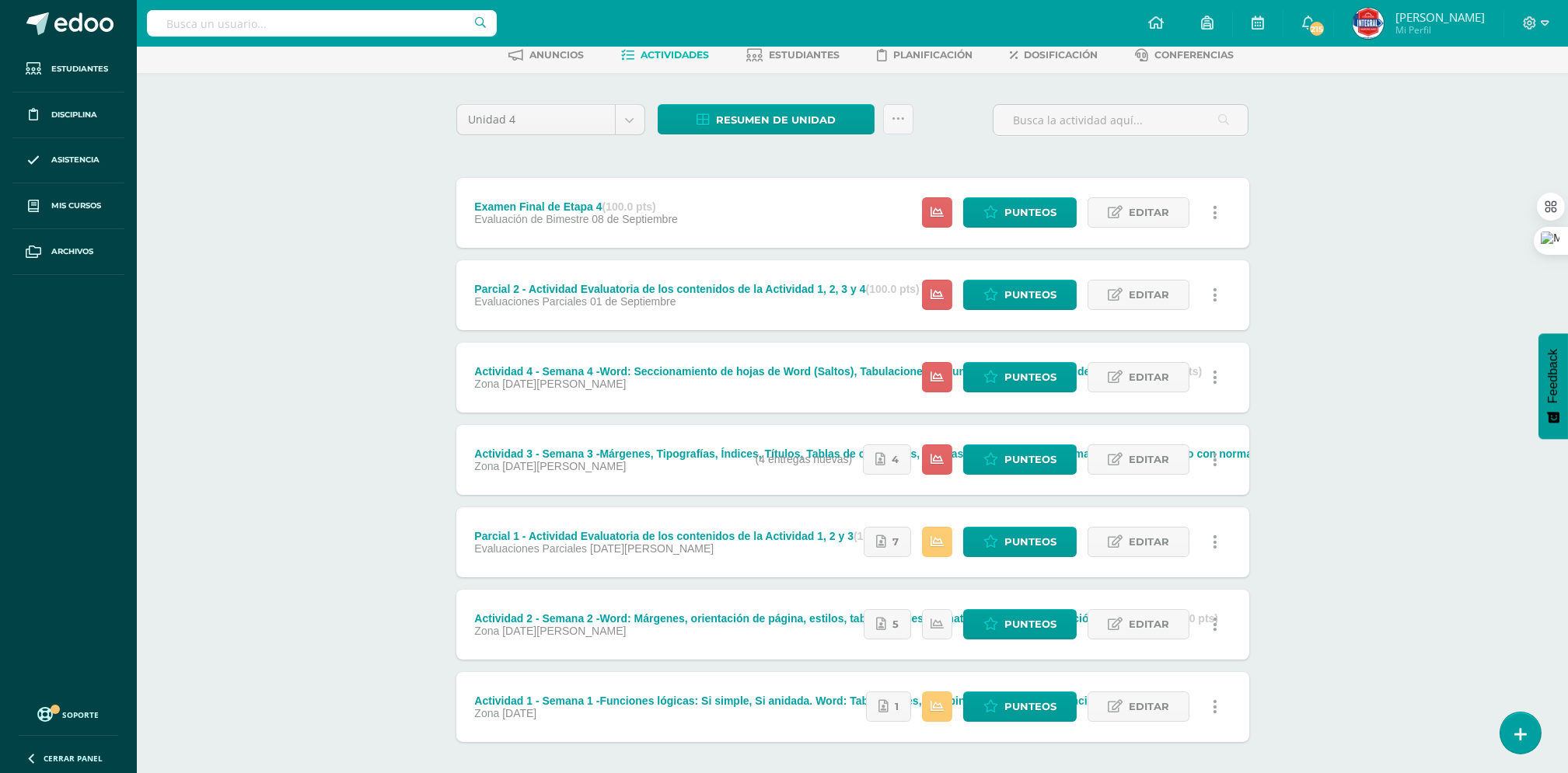
scroll to position [0, 0]
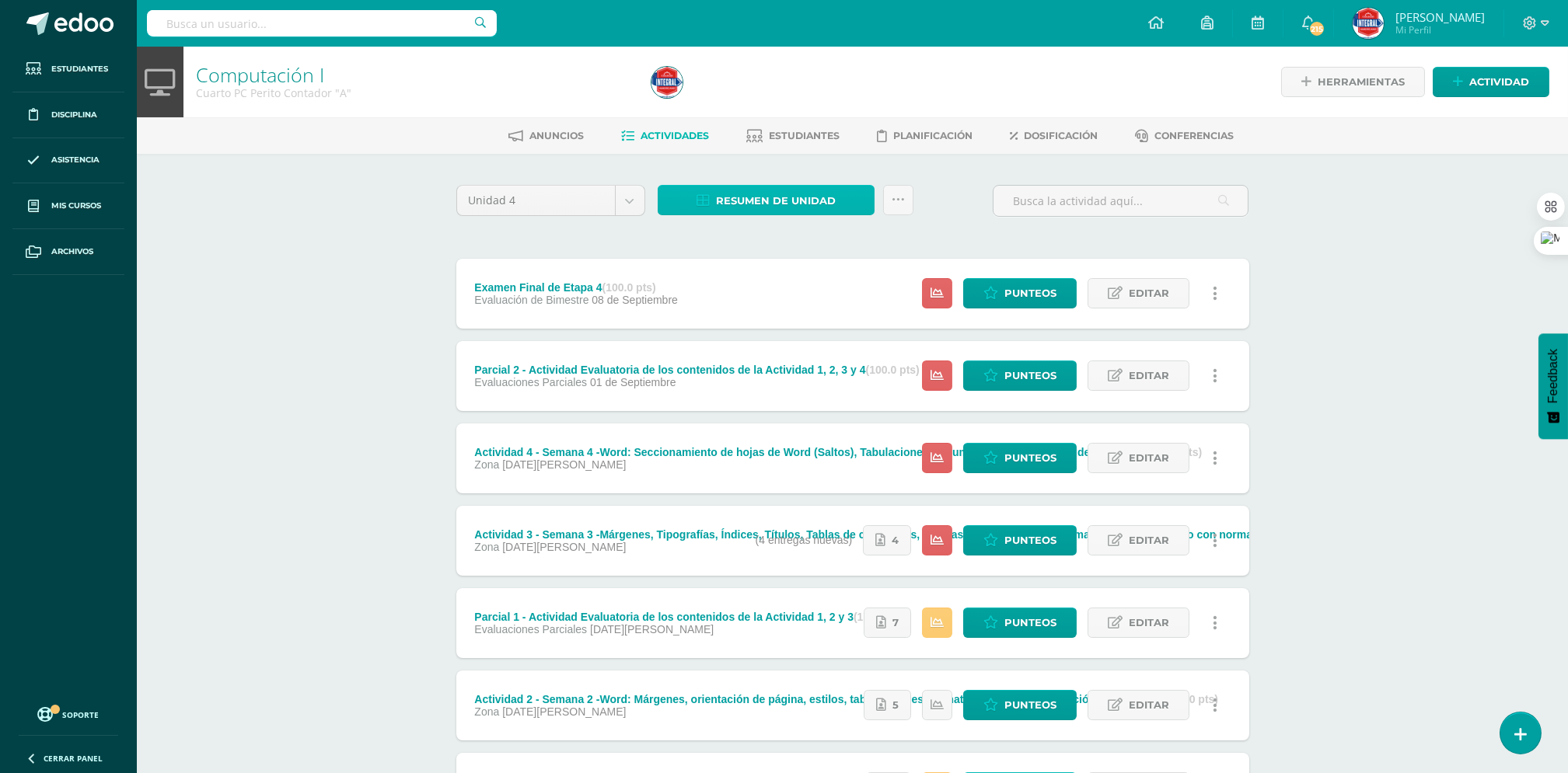
click at [820, 200] on span "Resumen de unidad" at bounding box center [776, 200] width 119 height 29
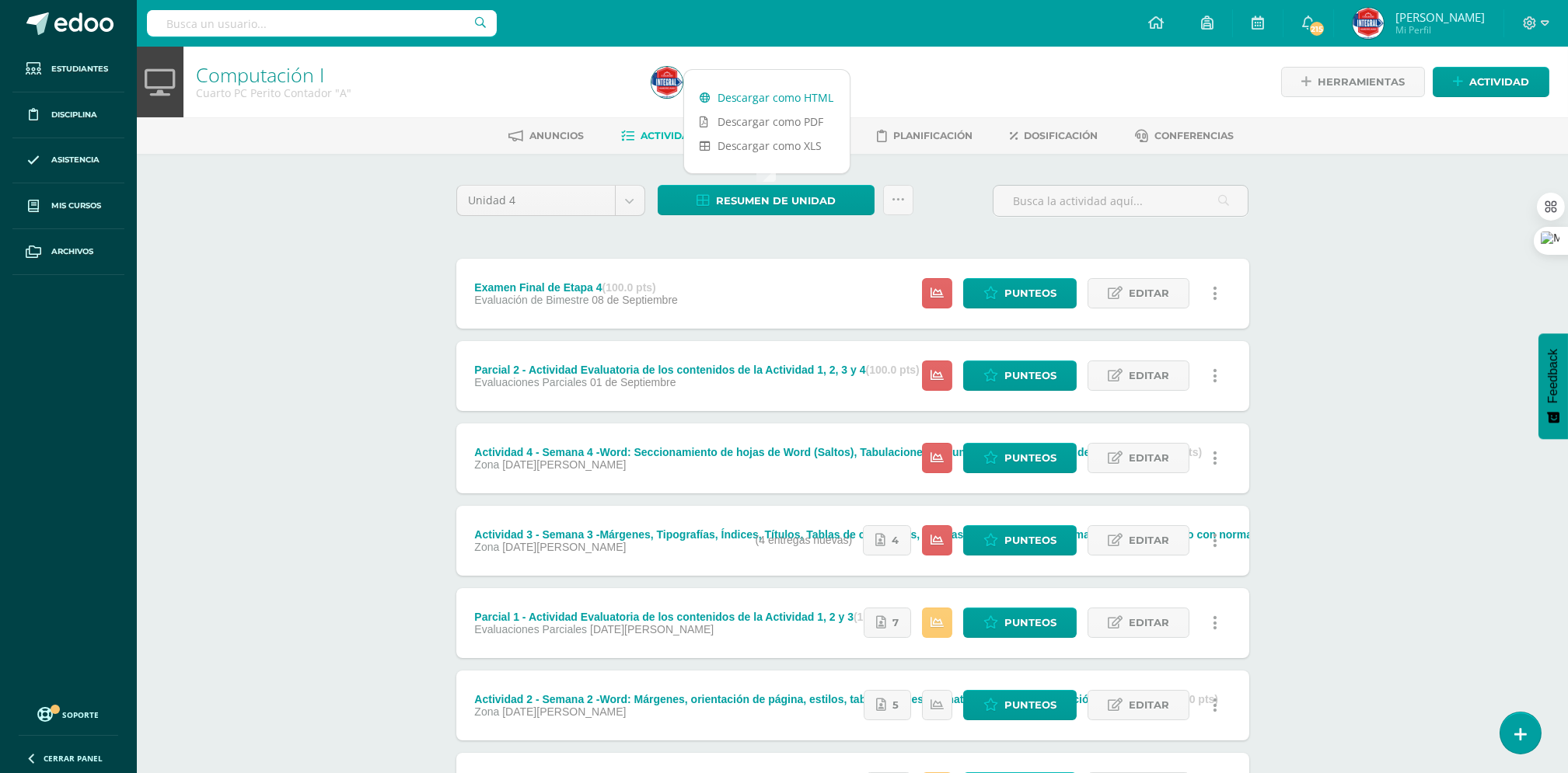
click at [753, 94] on link "Descargar como HTML" at bounding box center [767, 97] width 166 height 24
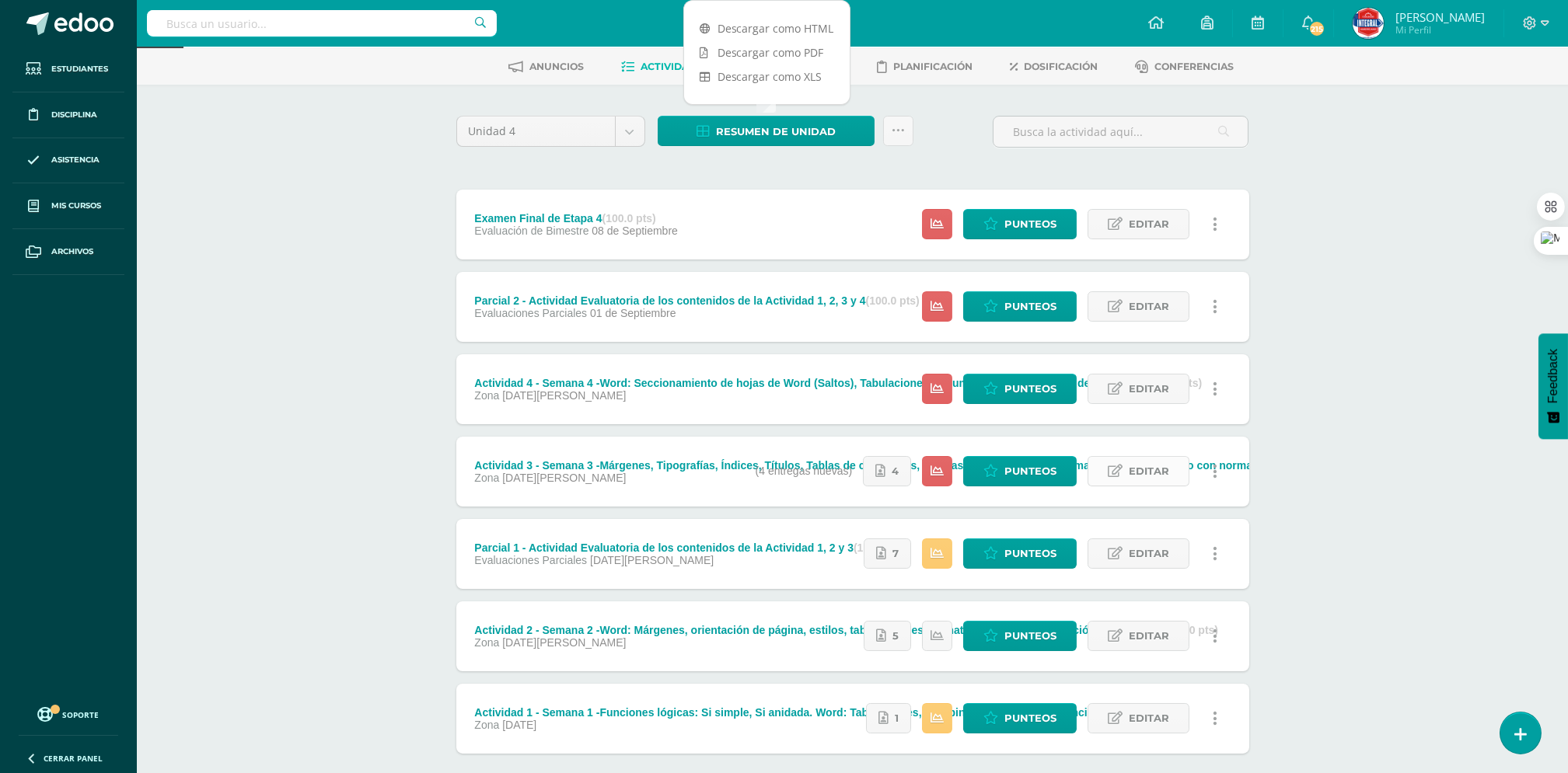
scroll to position [153, 0]
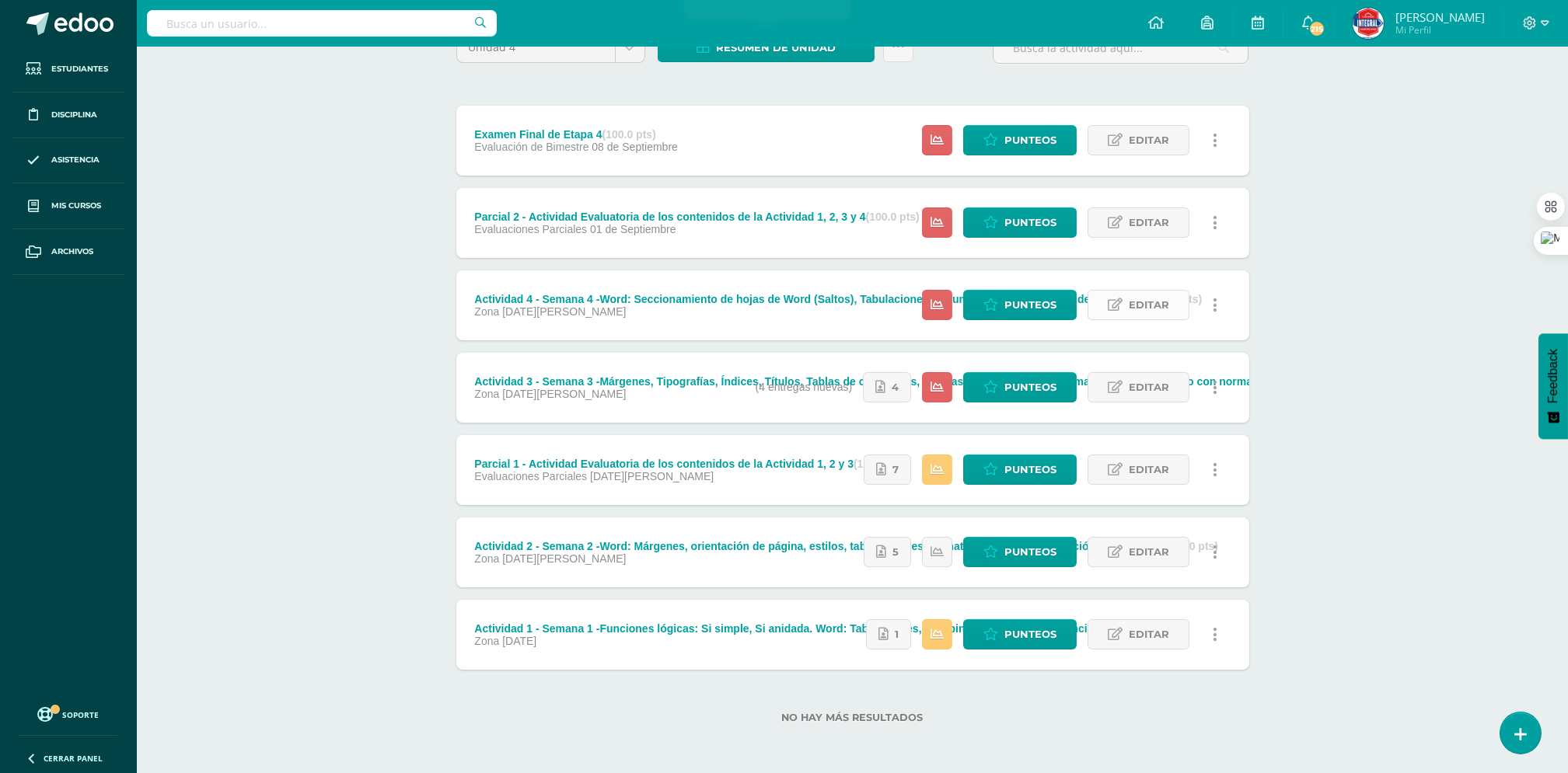
click at [1164, 309] on span "Editar" at bounding box center [1149, 305] width 41 height 29
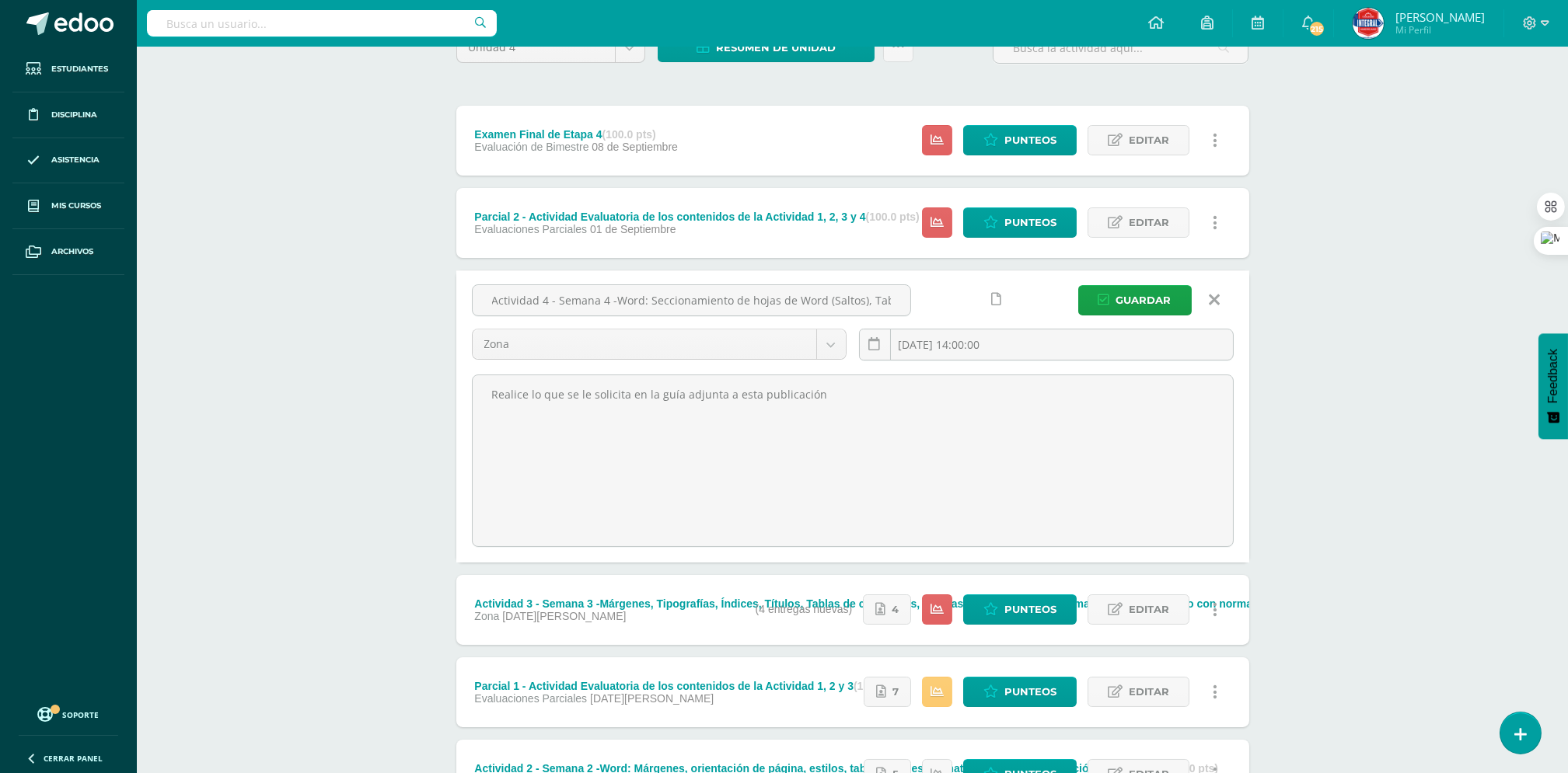
click at [1002, 297] on link at bounding box center [997, 299] width 31 height 31
click at [965, 306] on icon at bounding box center [966, 300] width 13 height 13
click at [1135, 307] on span "Guardar" at bounding box center [1144, 300] width 56 height 29
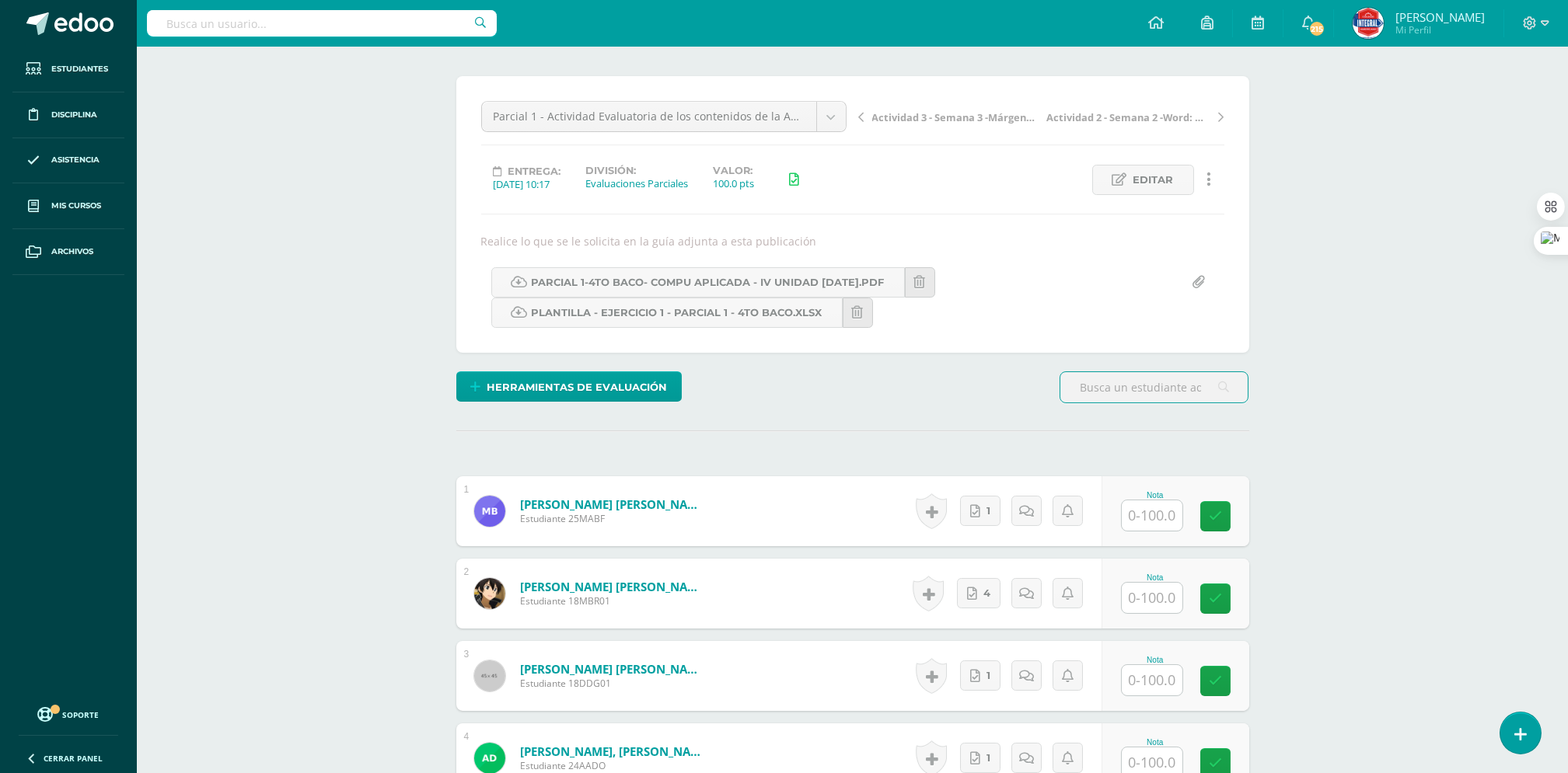
scroll to position [104, 0]
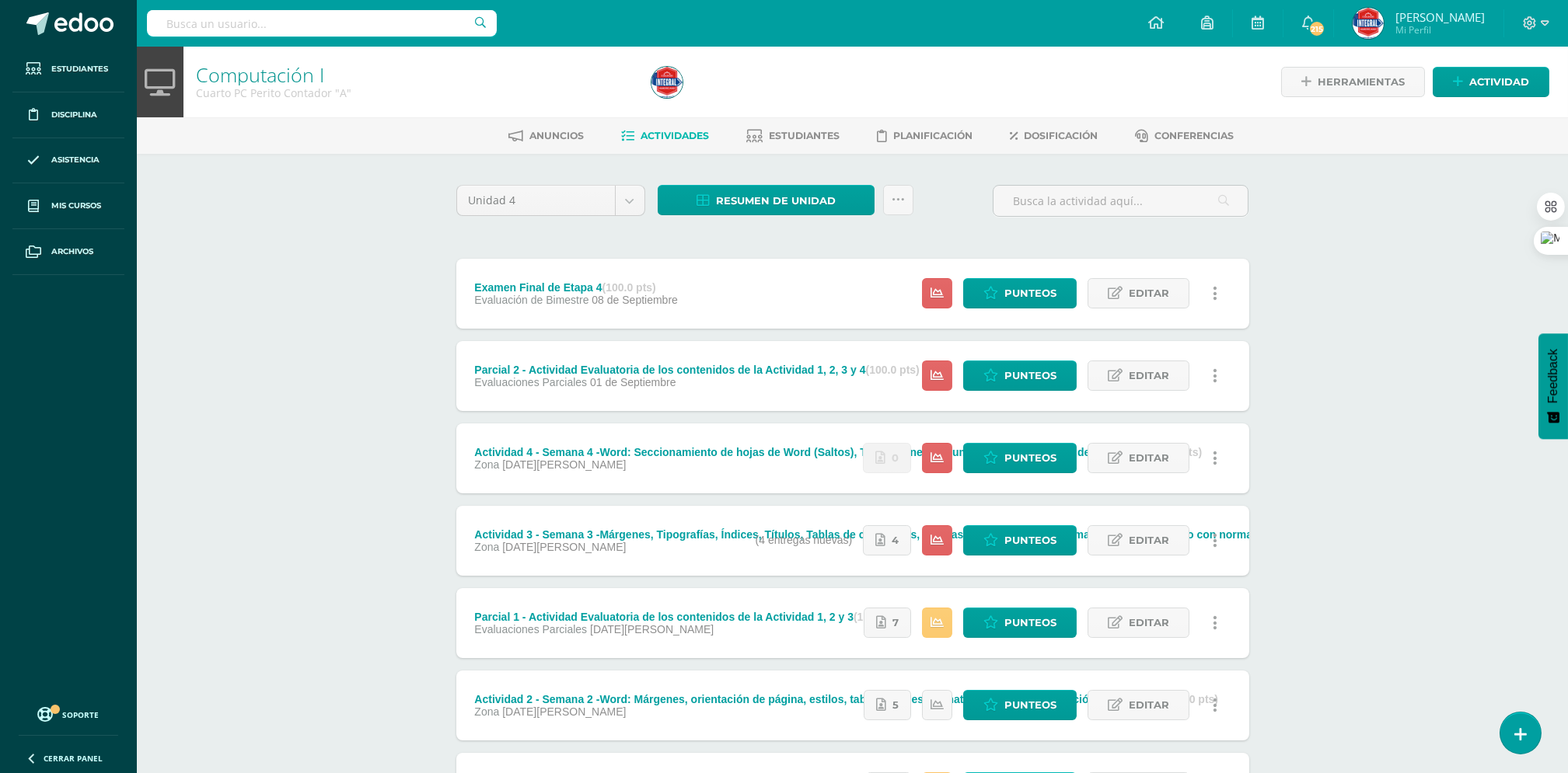
click at [1217, 455] on link at bounding box center [1215, 458] width 31 height 31
click at [1170, 505] on link "Mostrar" at bounding box center [1186, 508] width 159 height 24
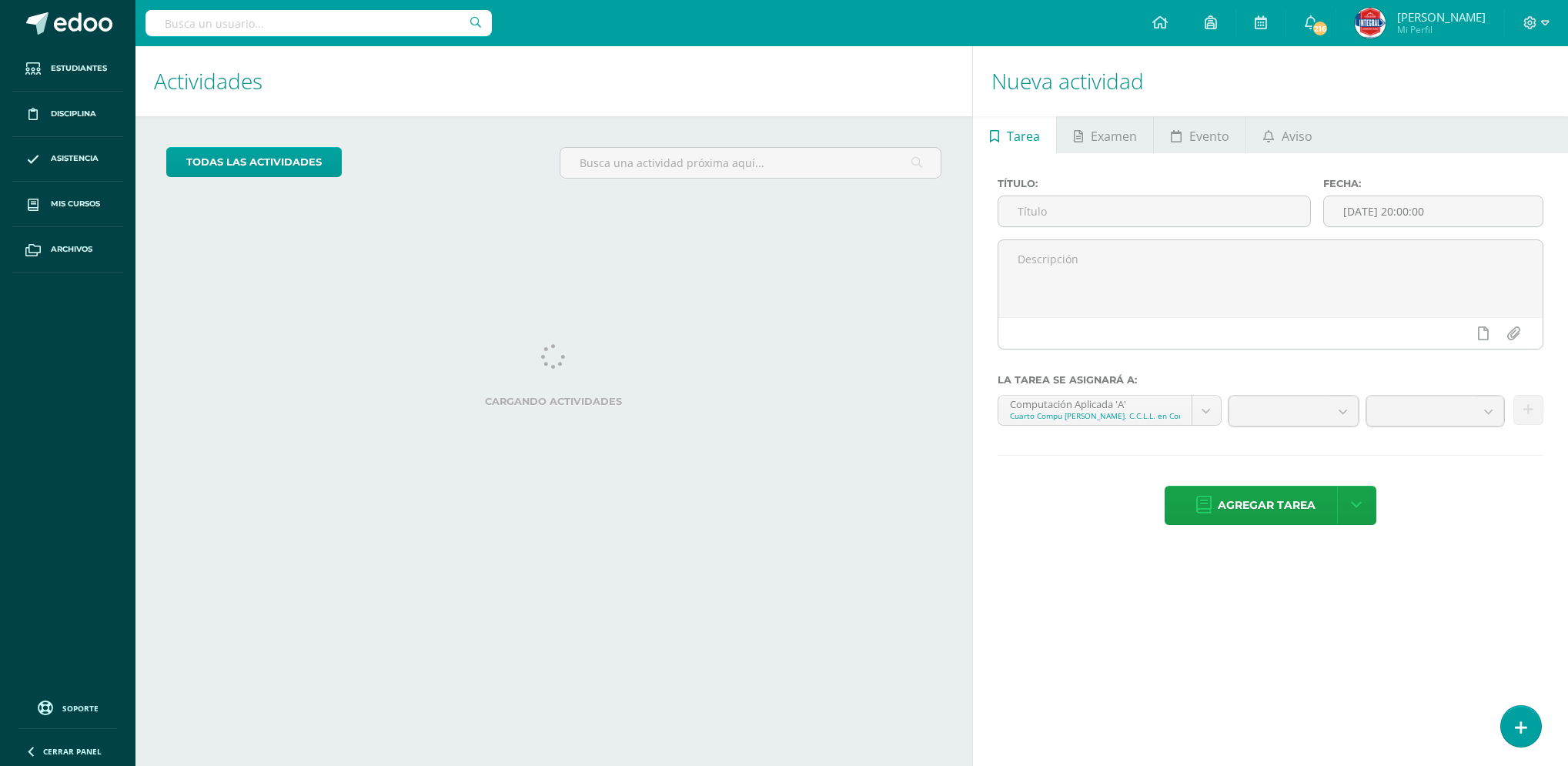
click at [1518, 736] on icon at bounding box center [1521, 728] width 12 height 16
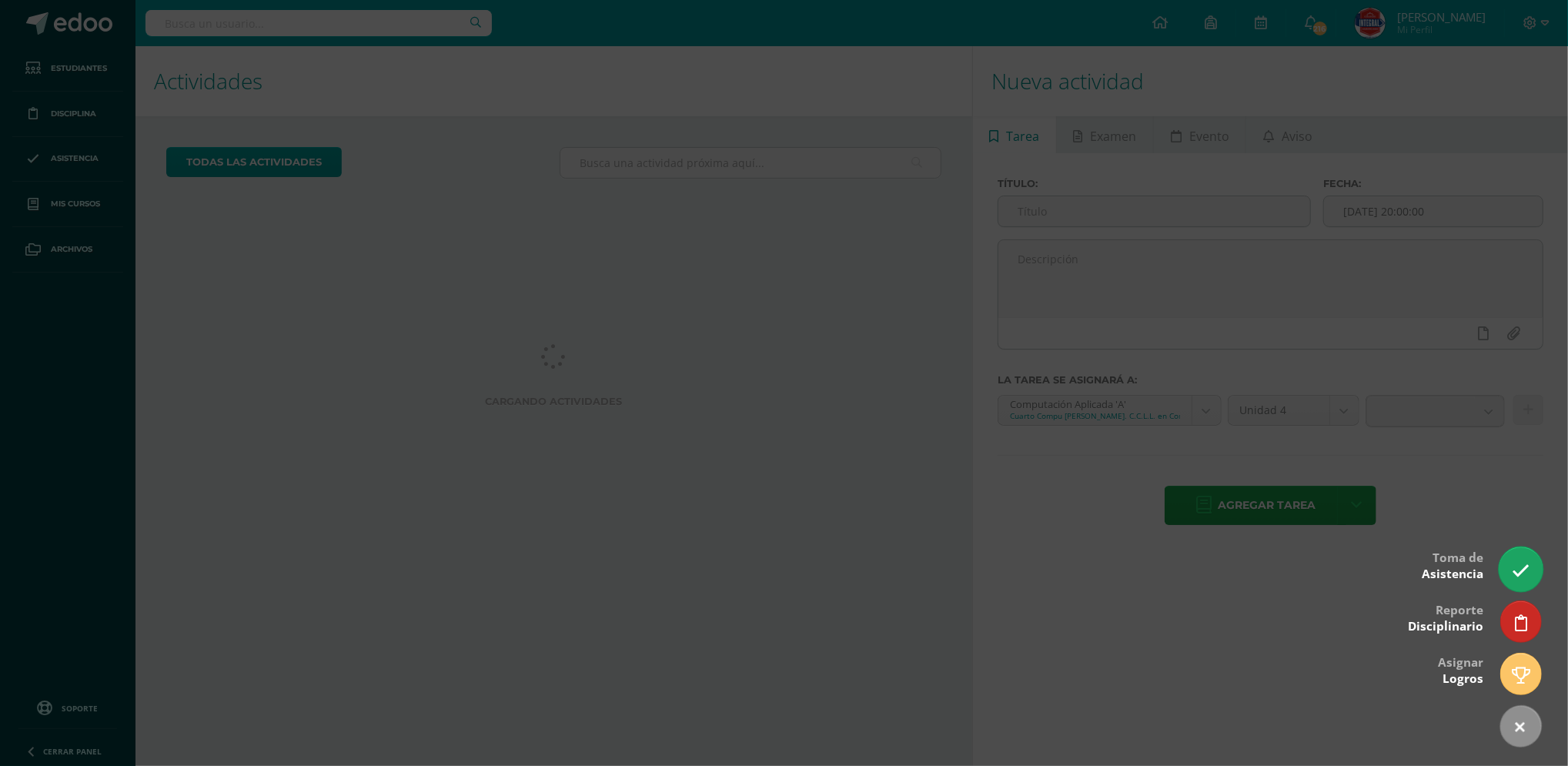
click at [1529, 569] on link at bounding box center [1520, 569] width 44 height 44
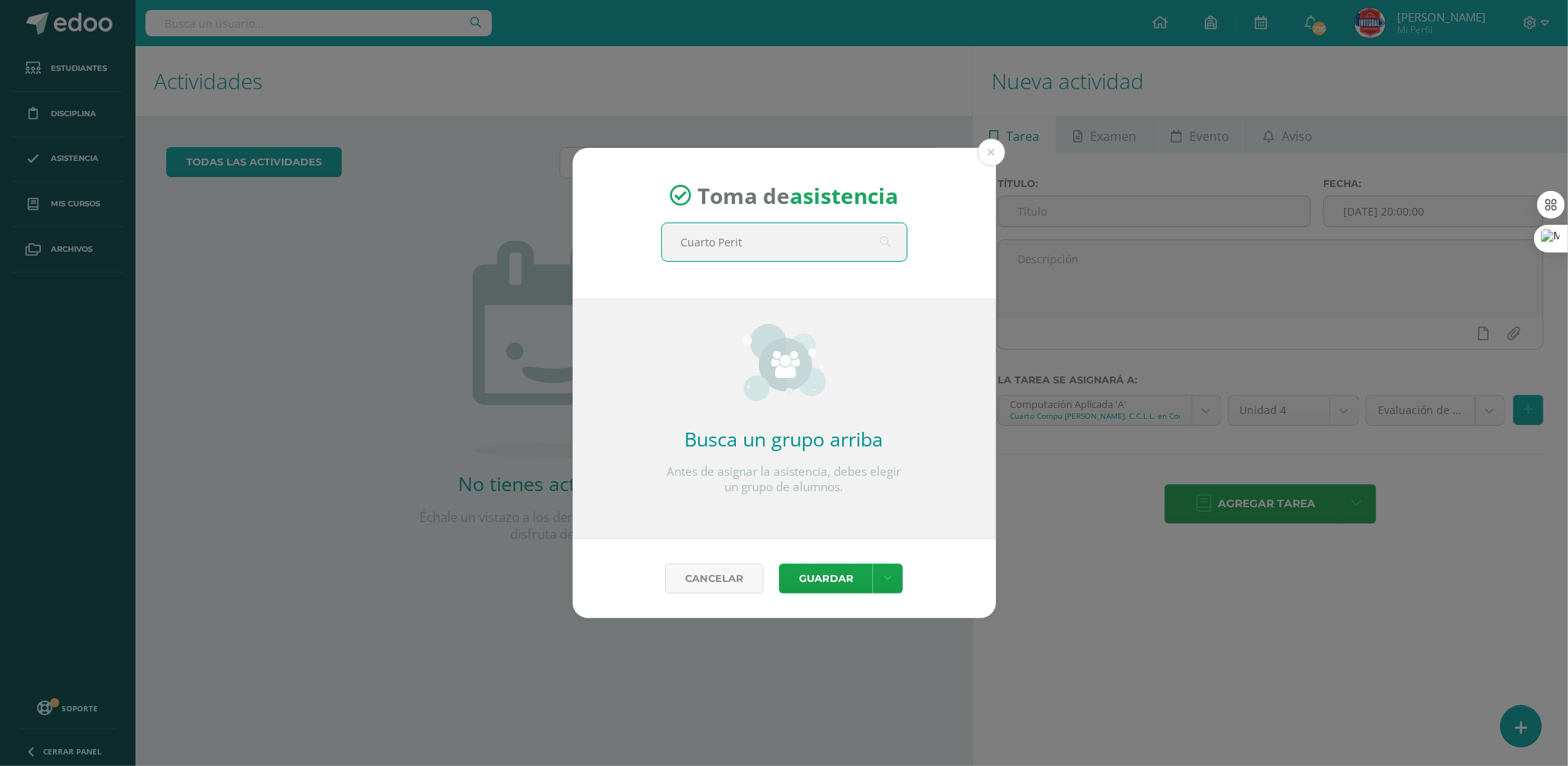
type input "Cuarto Perito"
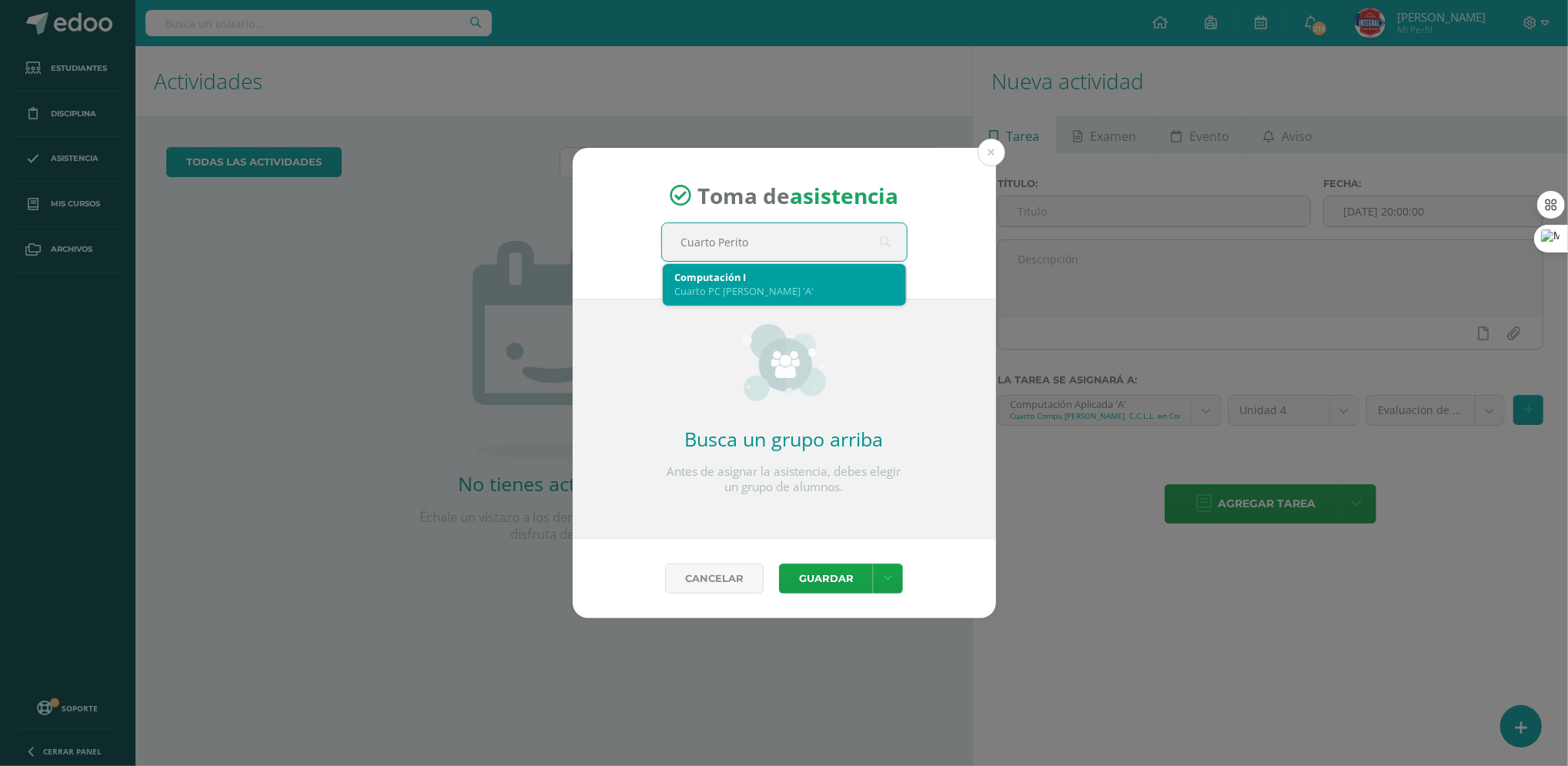
click at [722, 278] on div "Computación I" at bounding box center [785, 277] width 218 height 14
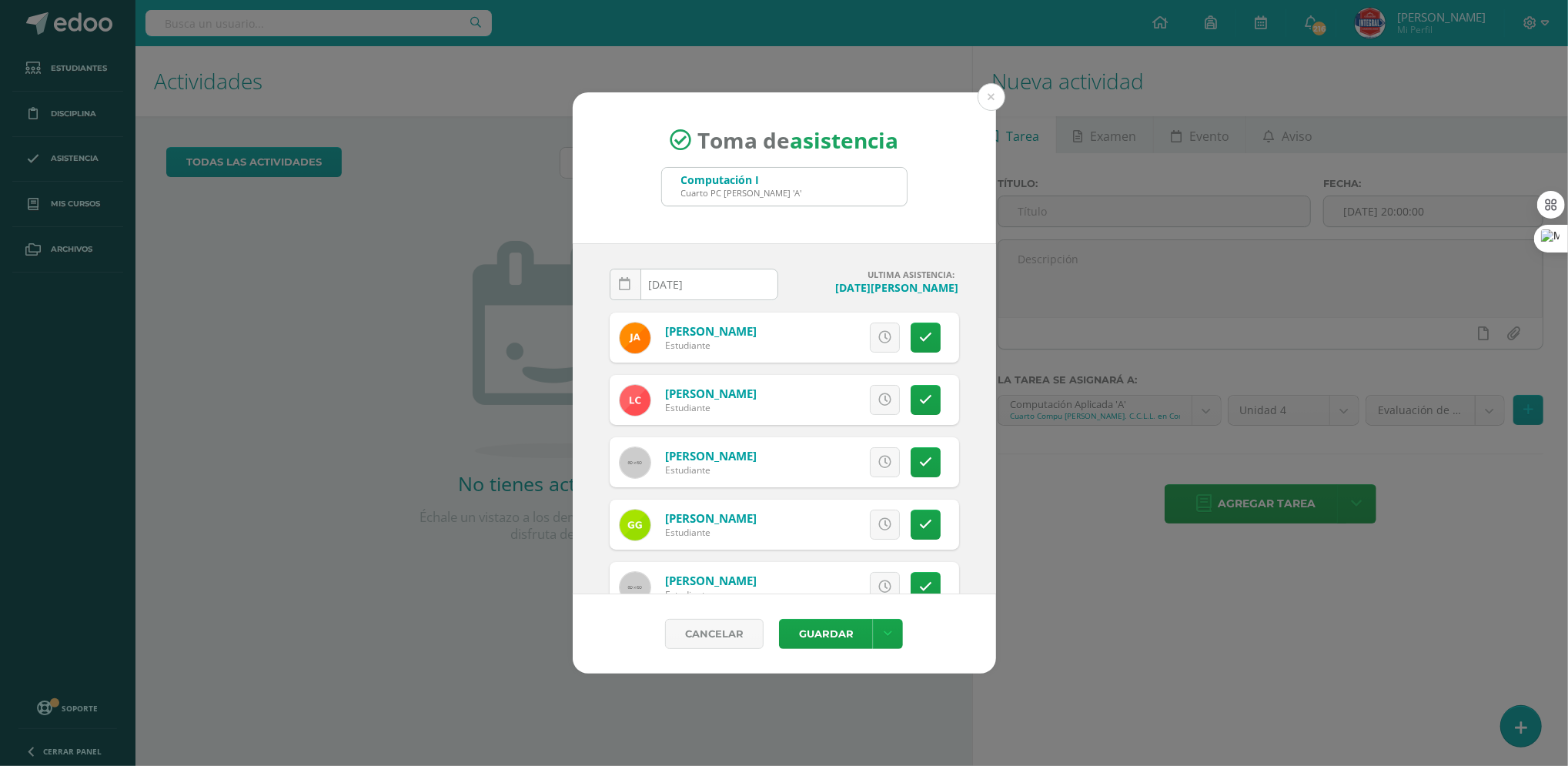
scroll to position [354, 0]
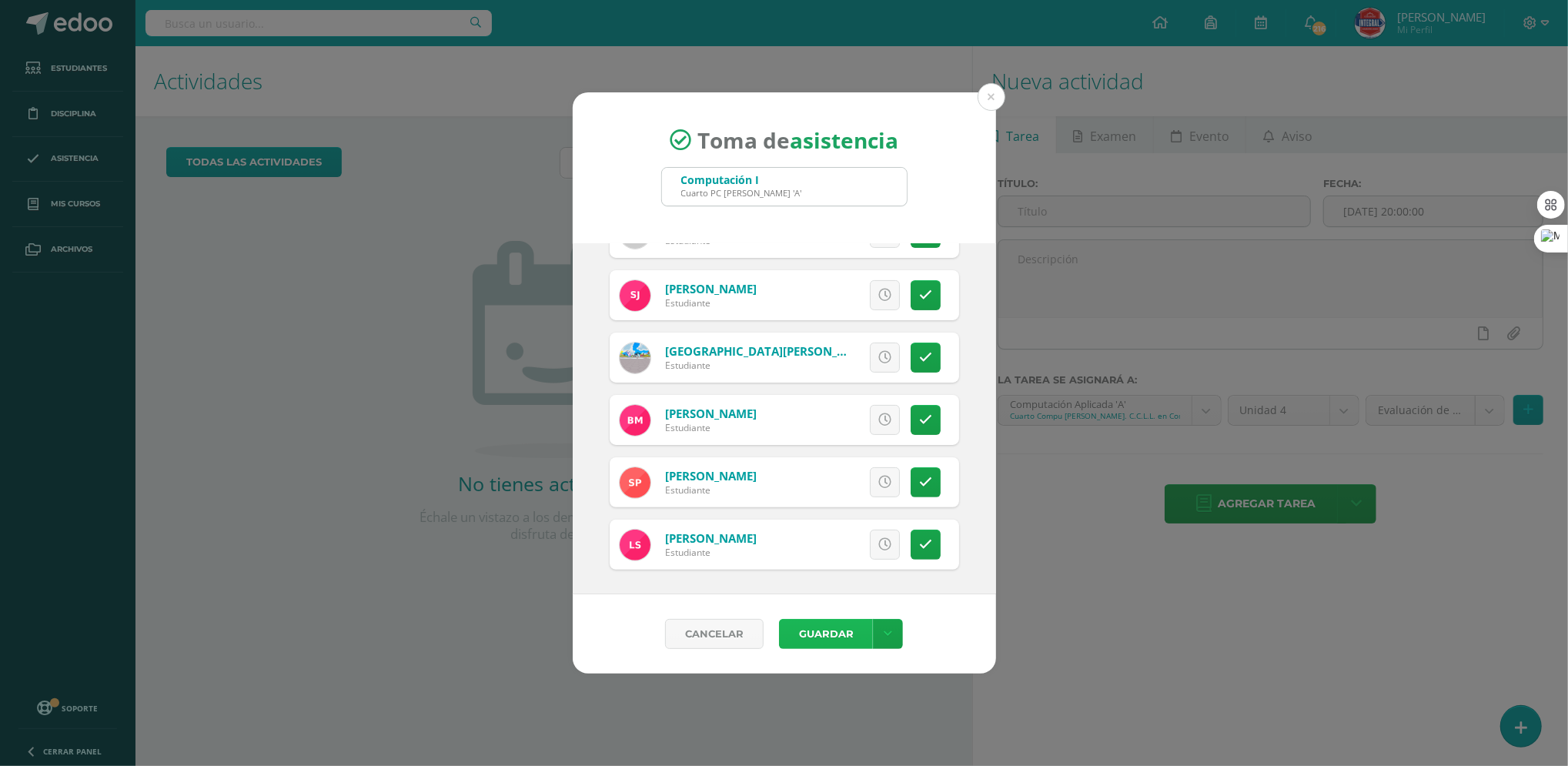
click at [820, 626] on button "Guardar" at bounding box center [826, 634] width 94 height 30
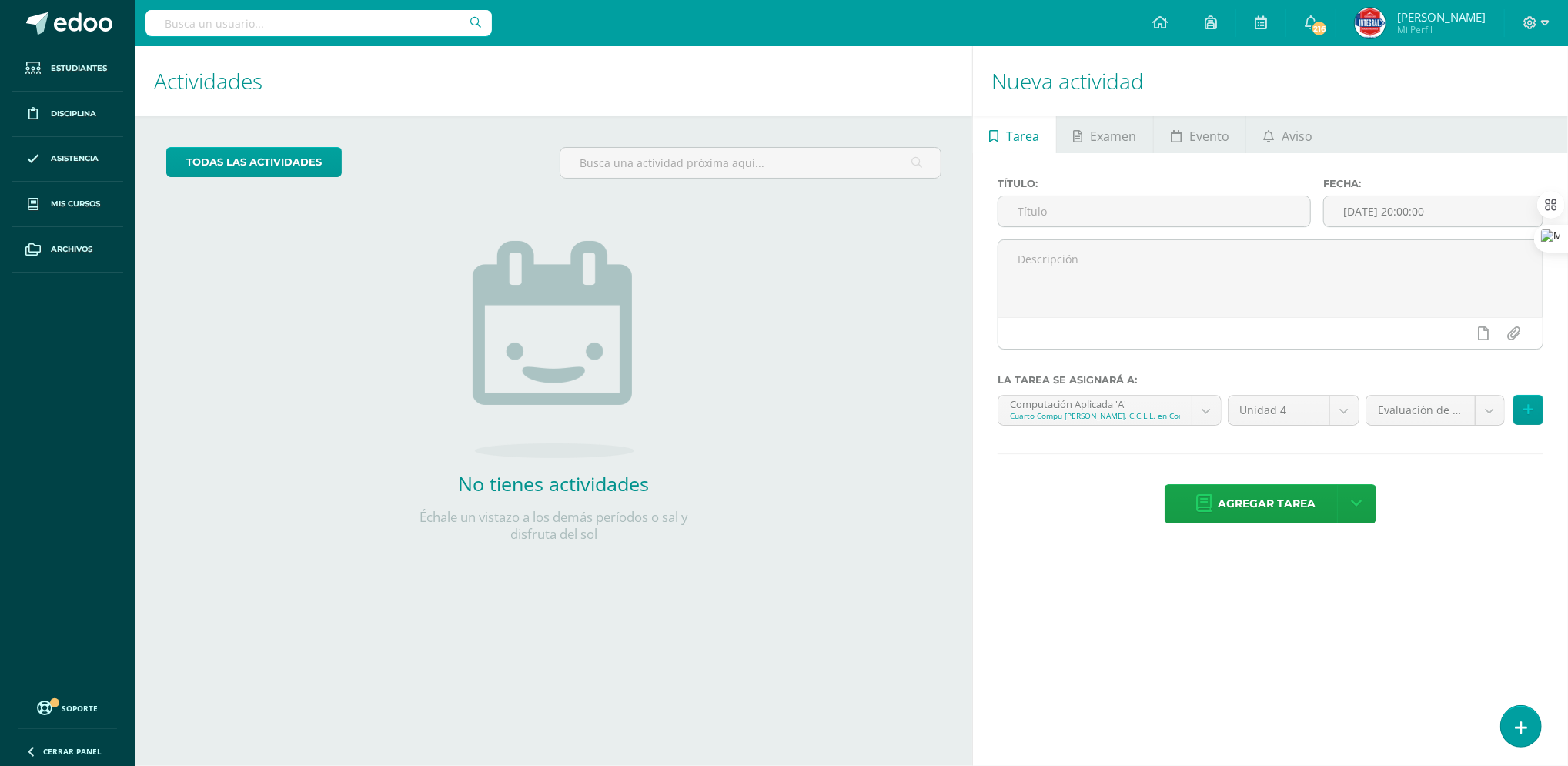
click at [977, 288] on div "Título: Fecha: [DATE] 20:00:00 La tarea se asignará a: Computación Aplicada 'A'…" at bounding box center [1270, 352] width 595 height 398
